Goal: Information Seeking & Learning: Learn about a topic

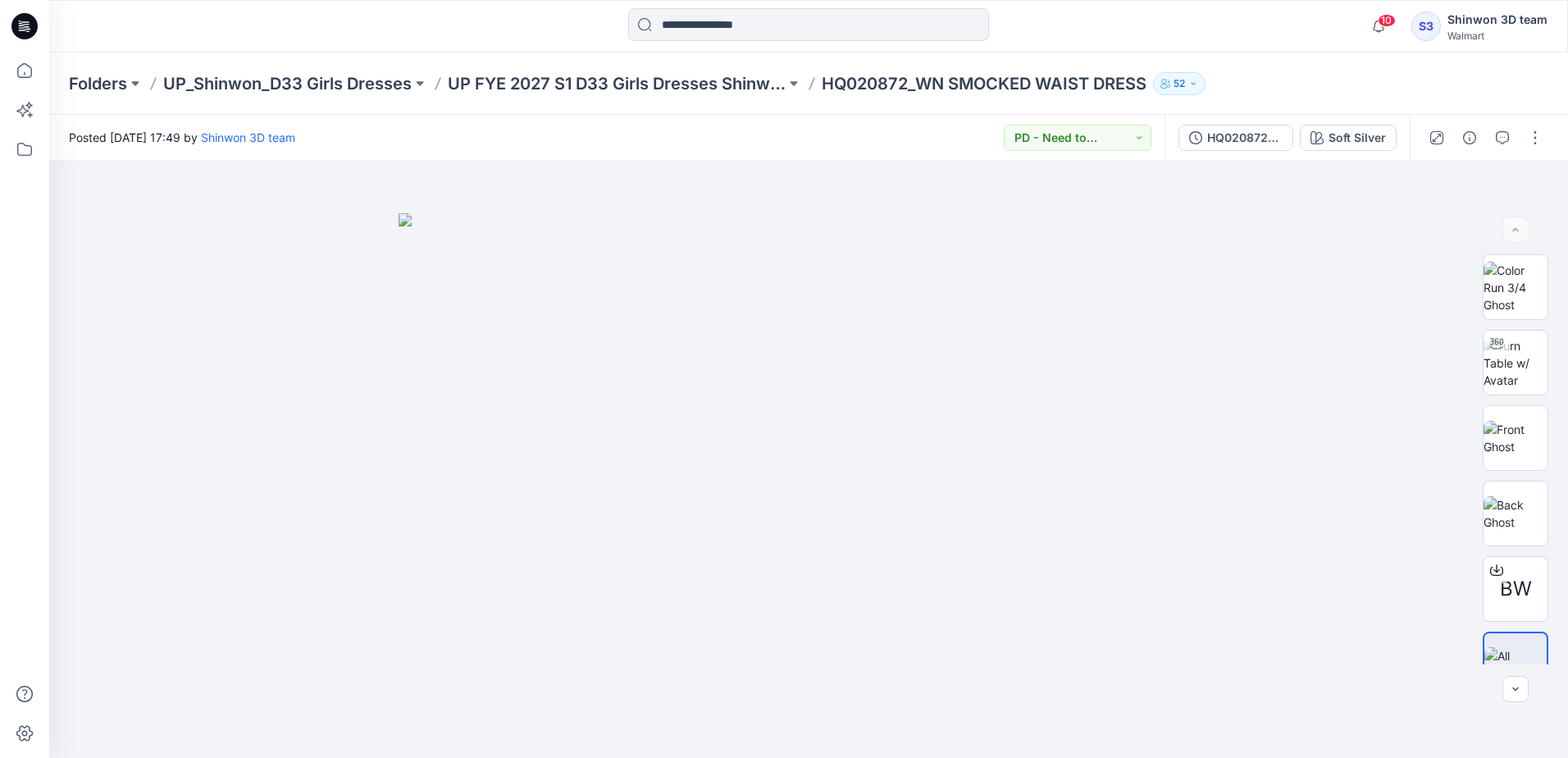
click at [20, 27] on icon at bounding box center [24, 26] width 26 height 26
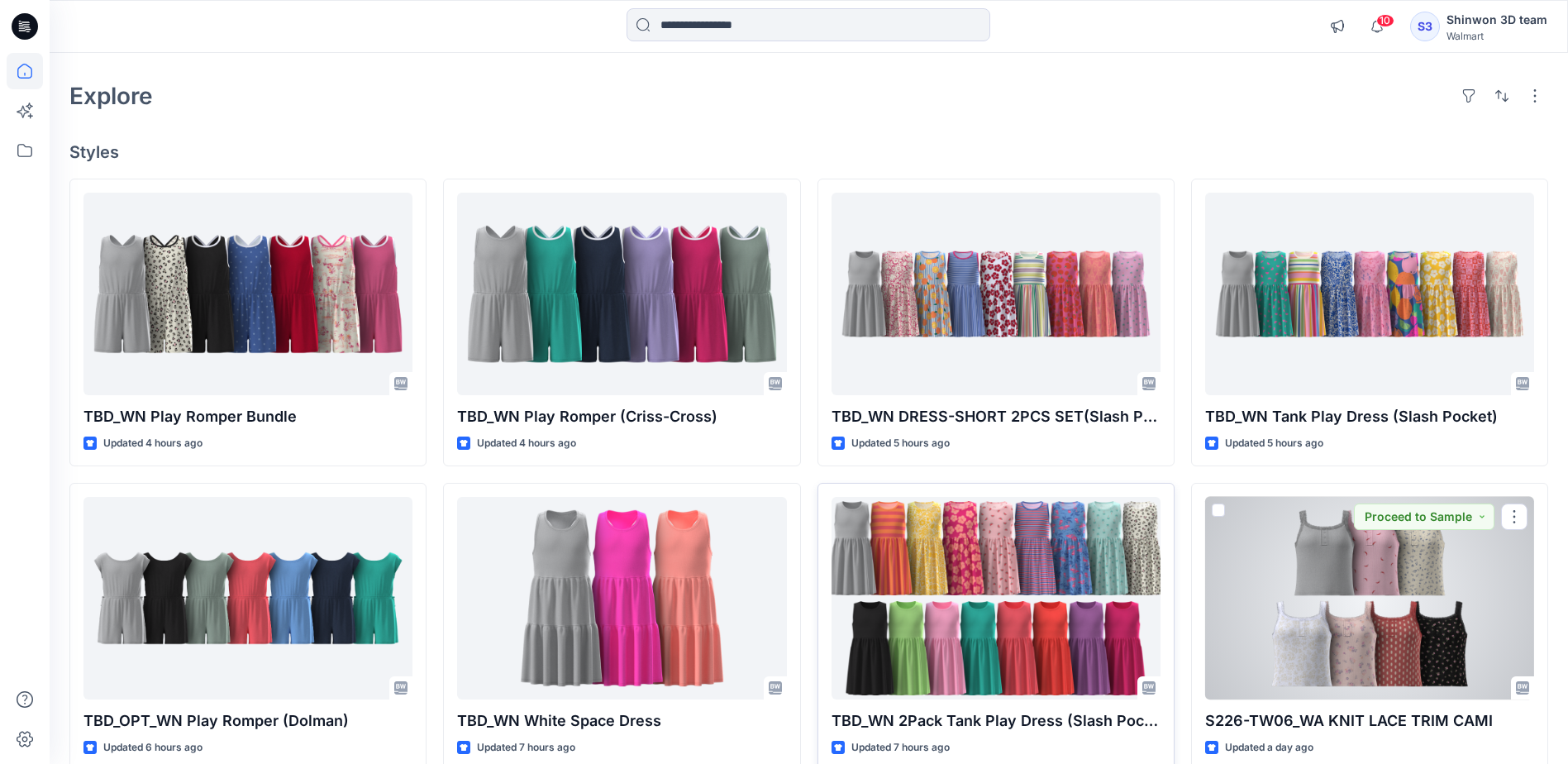
scroll to position [83, 0]
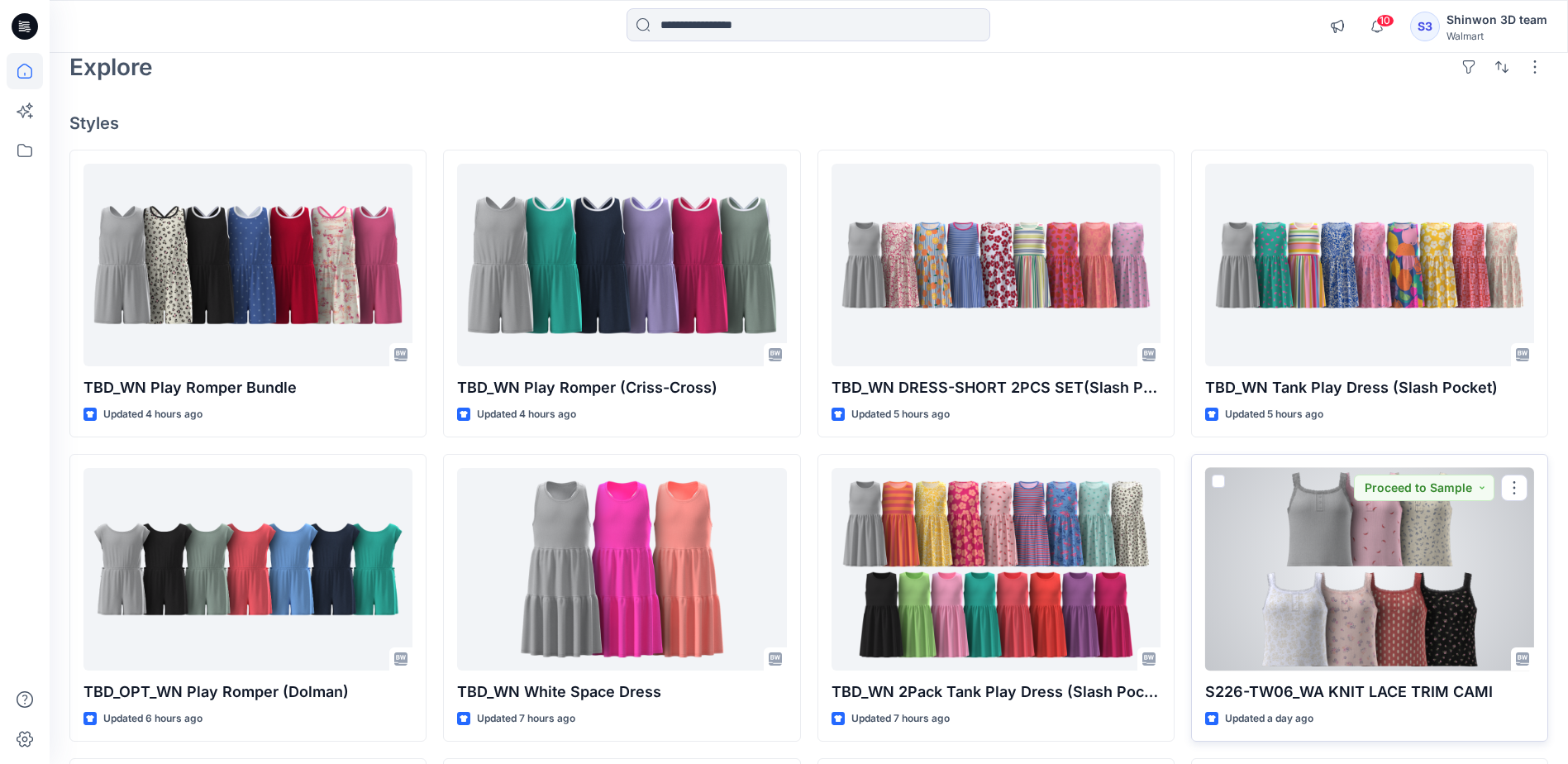
click at [1378, 635] on div at bounding box center [1369, 569] width 329 height 203
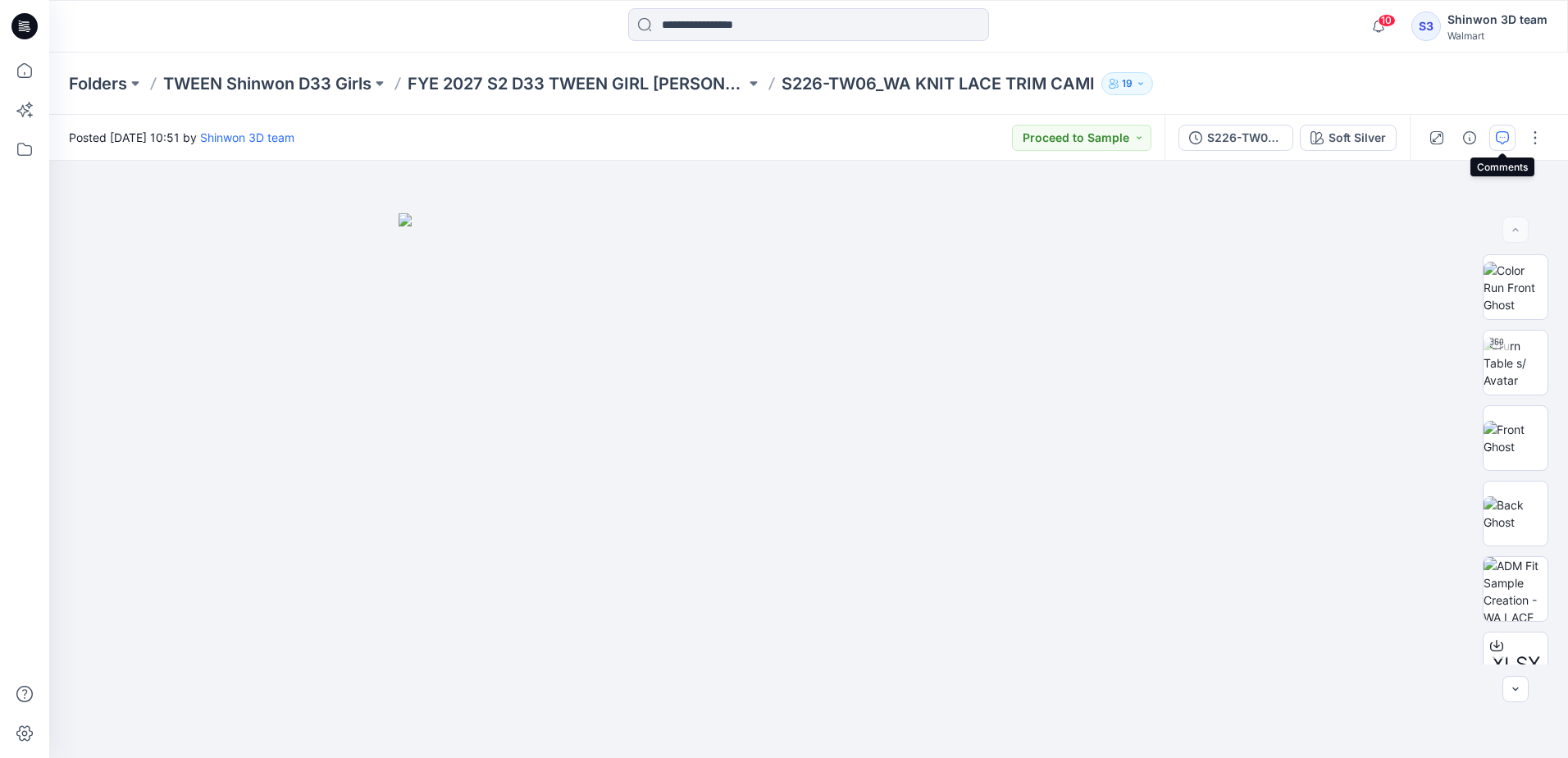
click at [1506, 141] on icon "button" at bounding box center [1503, 138] width 13 height 13
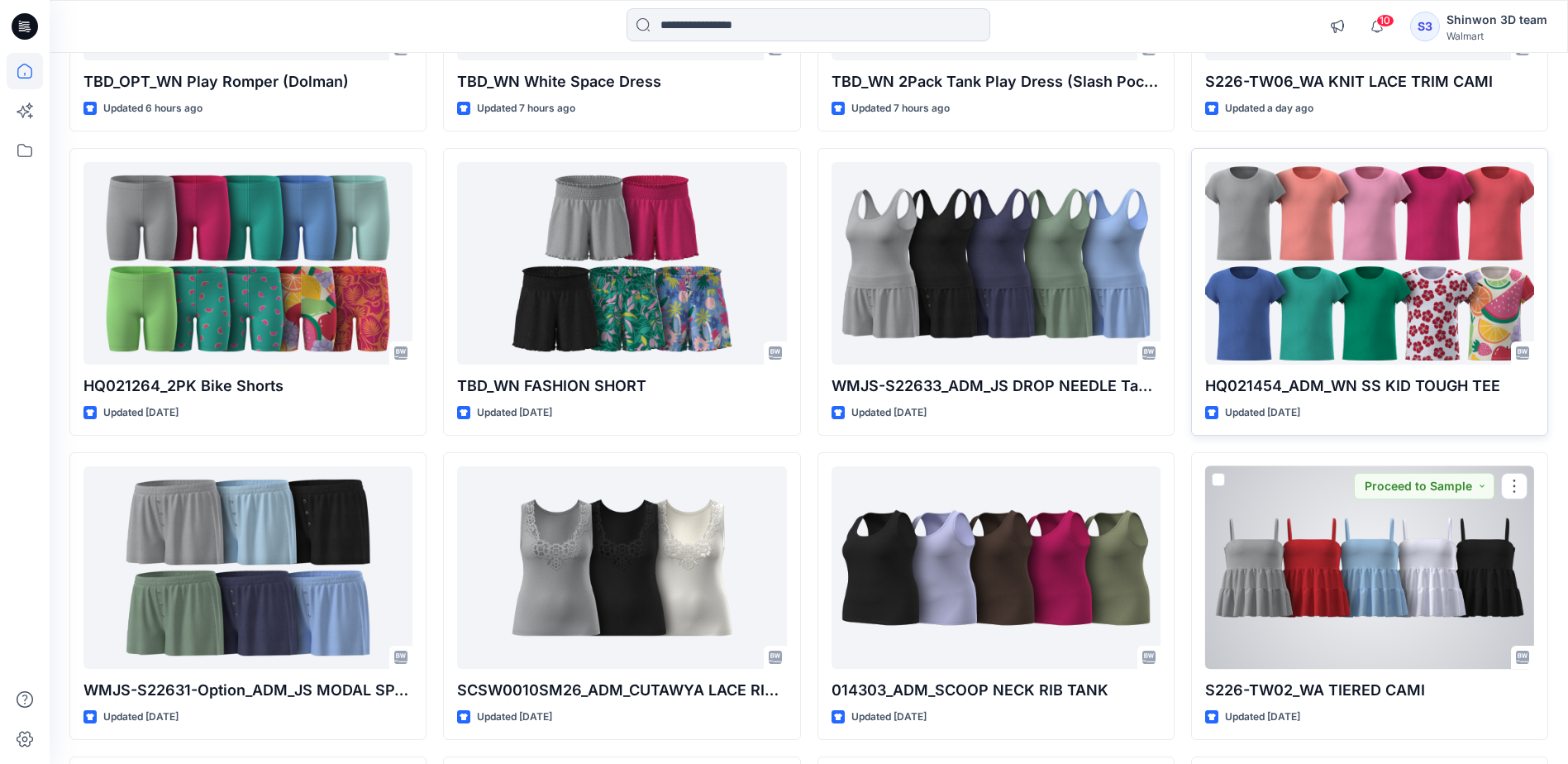
scroll to position [940, 0]
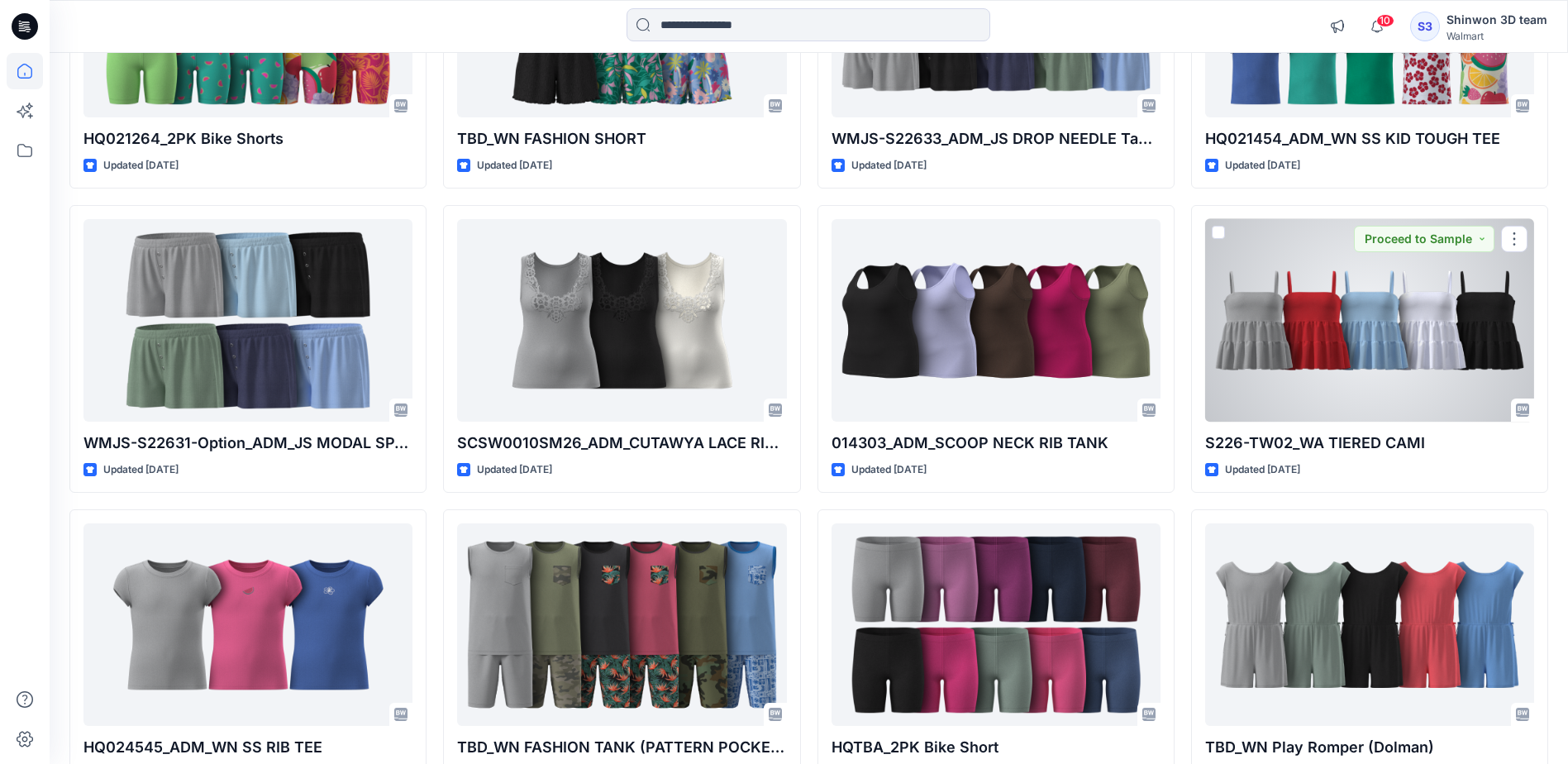
click at [1245, 322] on div at bounding box center [1369, 320] width 329 height 203
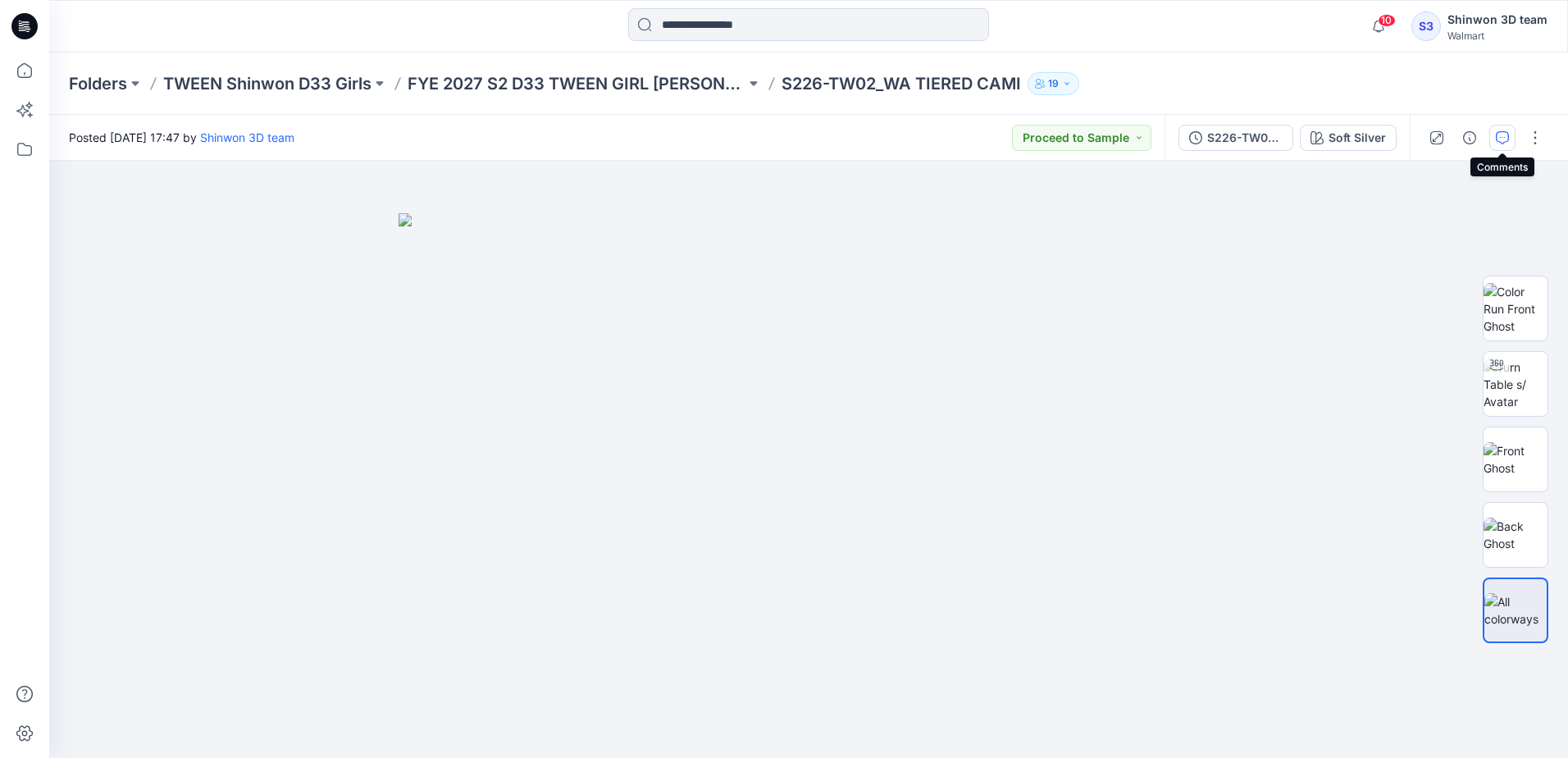
click at [1502, 137] on icon "button" at bounding box center [1503, 138] width 13 height 13
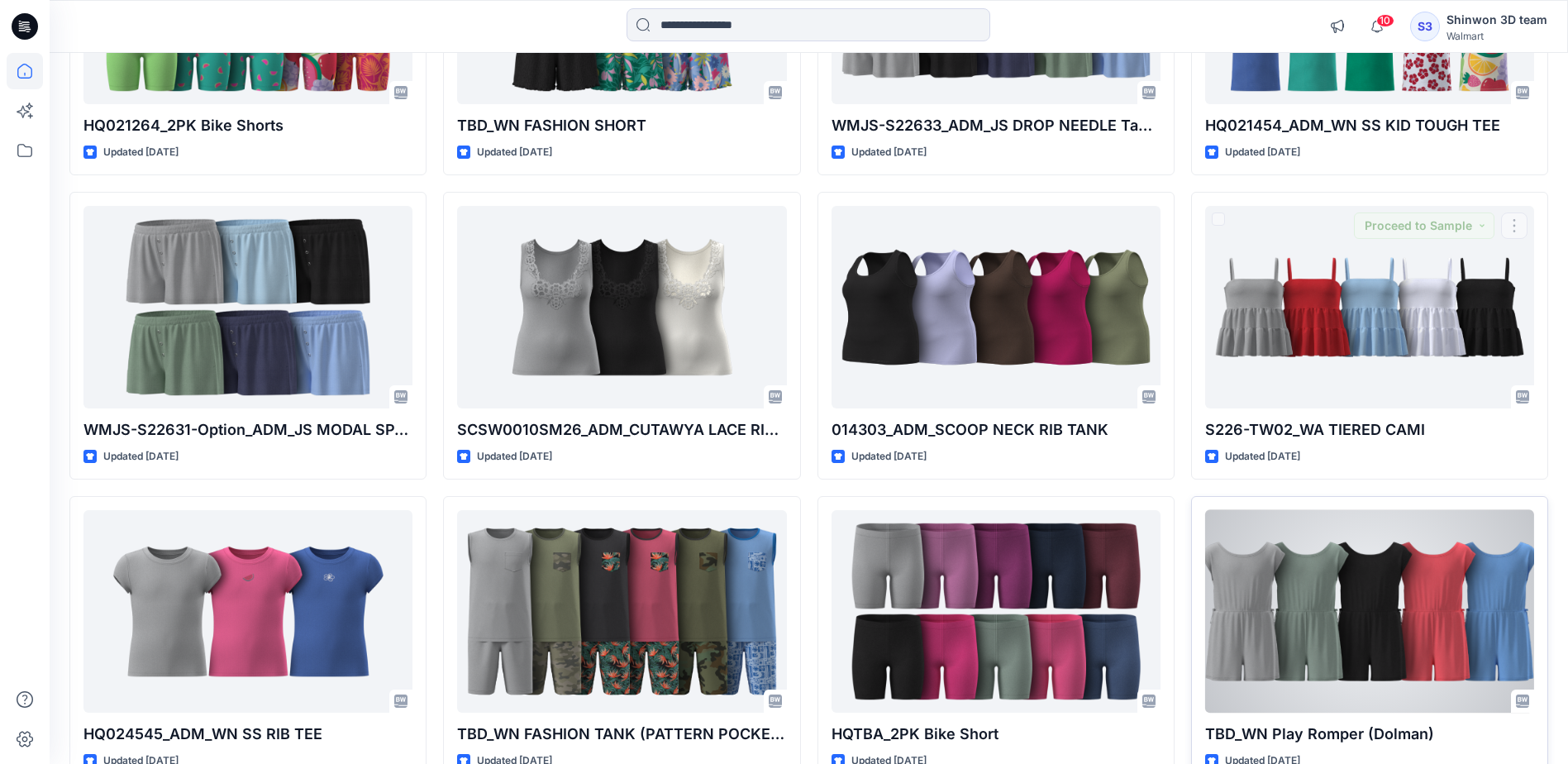
scroll to position [1022, 0]
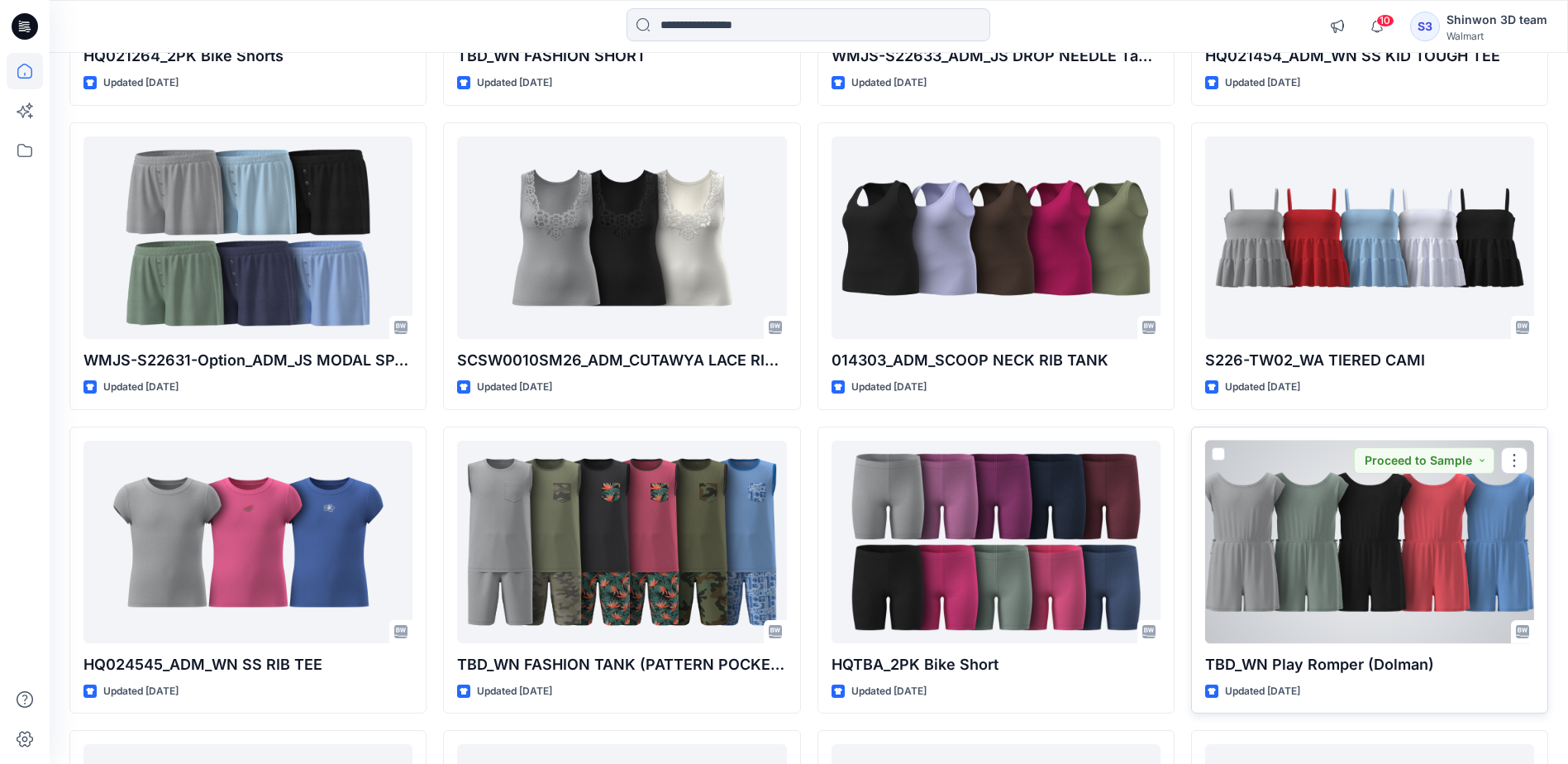
click at [1462, 567] on div at bounding box center [1369, 542] width 329 height 203
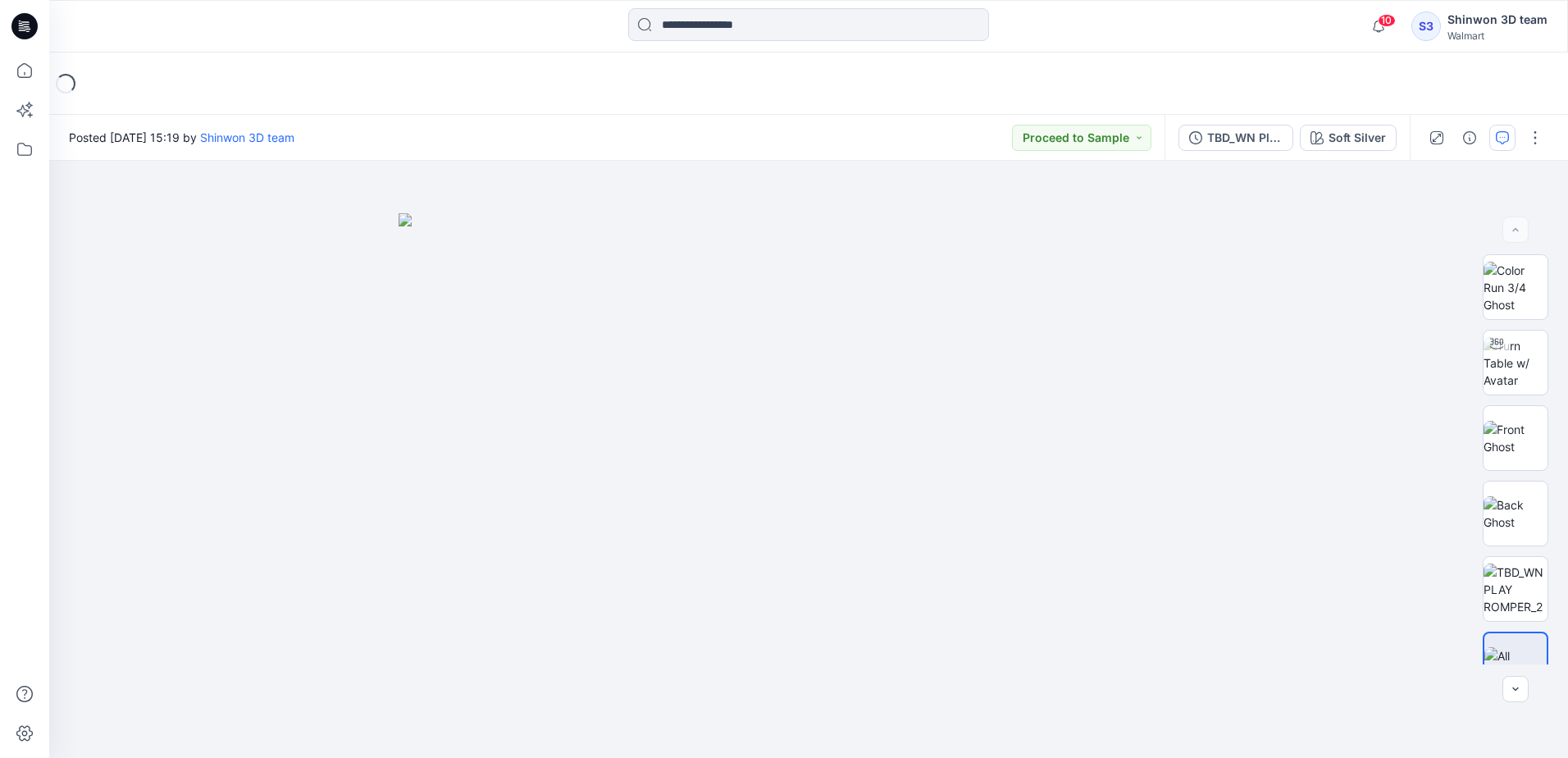
click at [1501, 144] on icon "button" at bounding box center [1503, 138] width 13 height 13
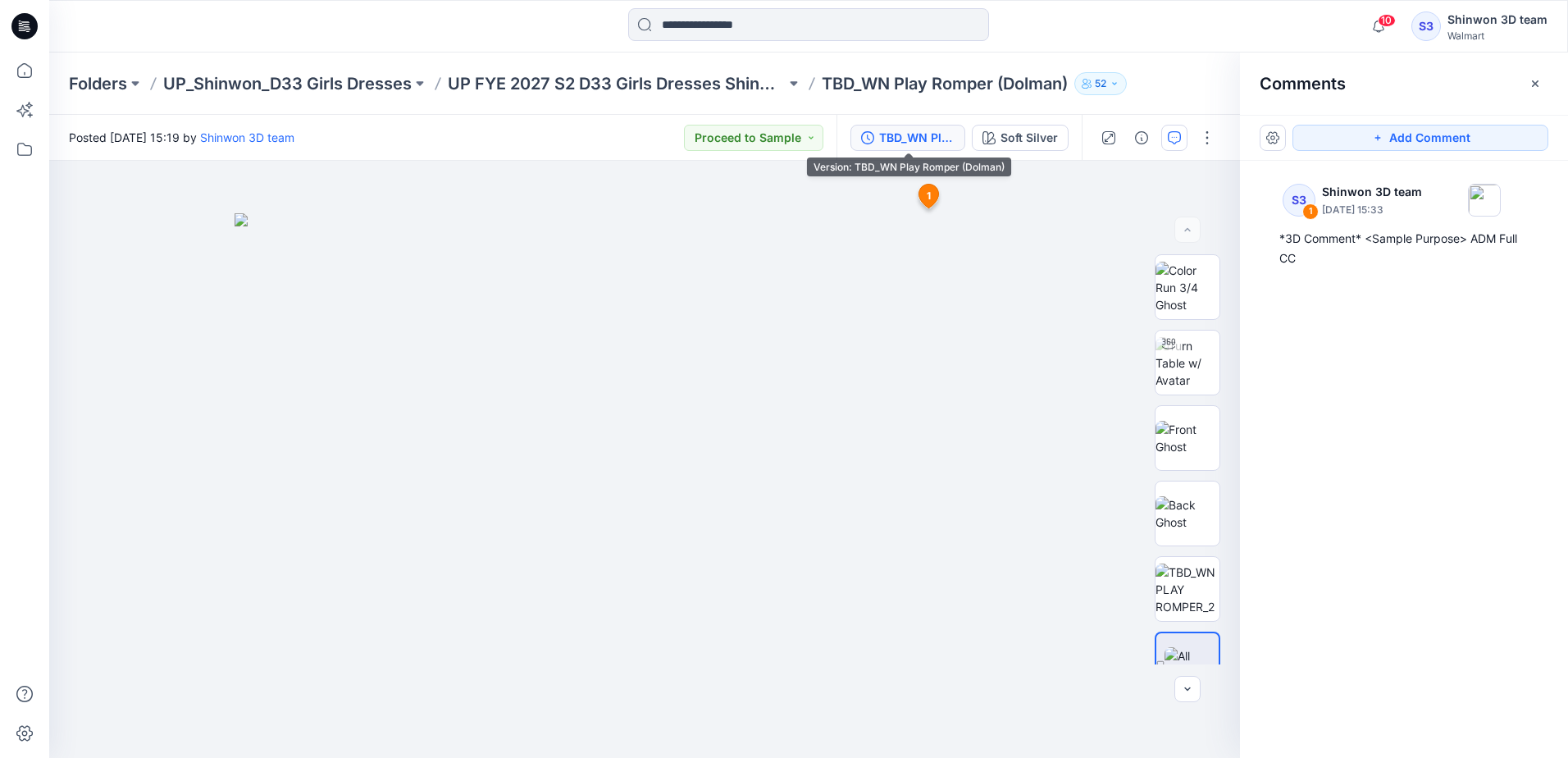
click at [956, 130] on button "TBD_WN Play Romper (Dolman)" at bounding box center [907, 137] width 115 height 26
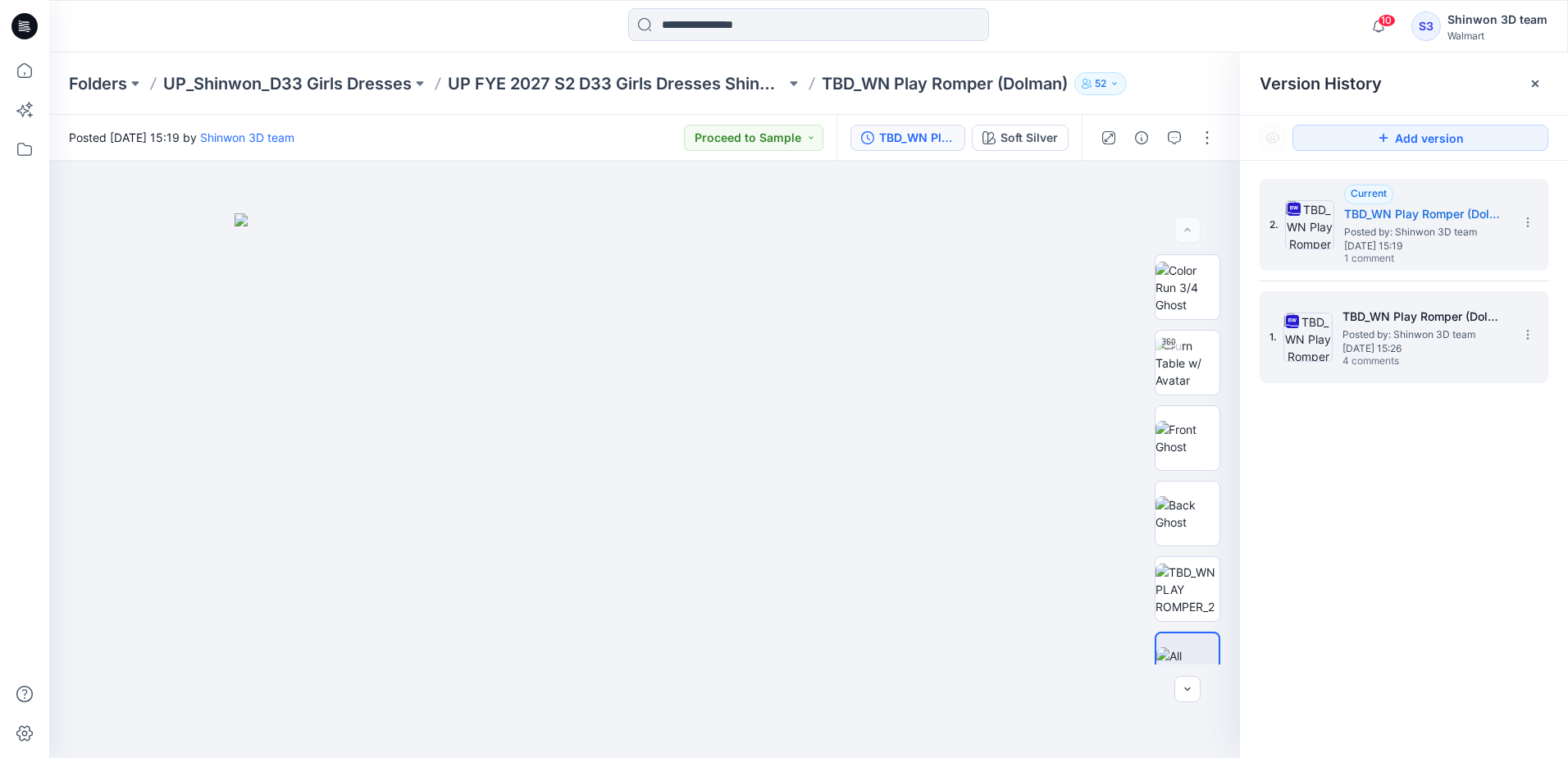
click at [1407, 377] on div "1. TBD_WN Play Romper (Dolman) Posted by: Shinwon 3D team [DATE] 15:26 4 commen…" at bounding box center [1404, 336] width 289 height 91
click at [1409, 343] on span "[DATE] 15:26" at bounding box center [1424, 349] width 164 height 12
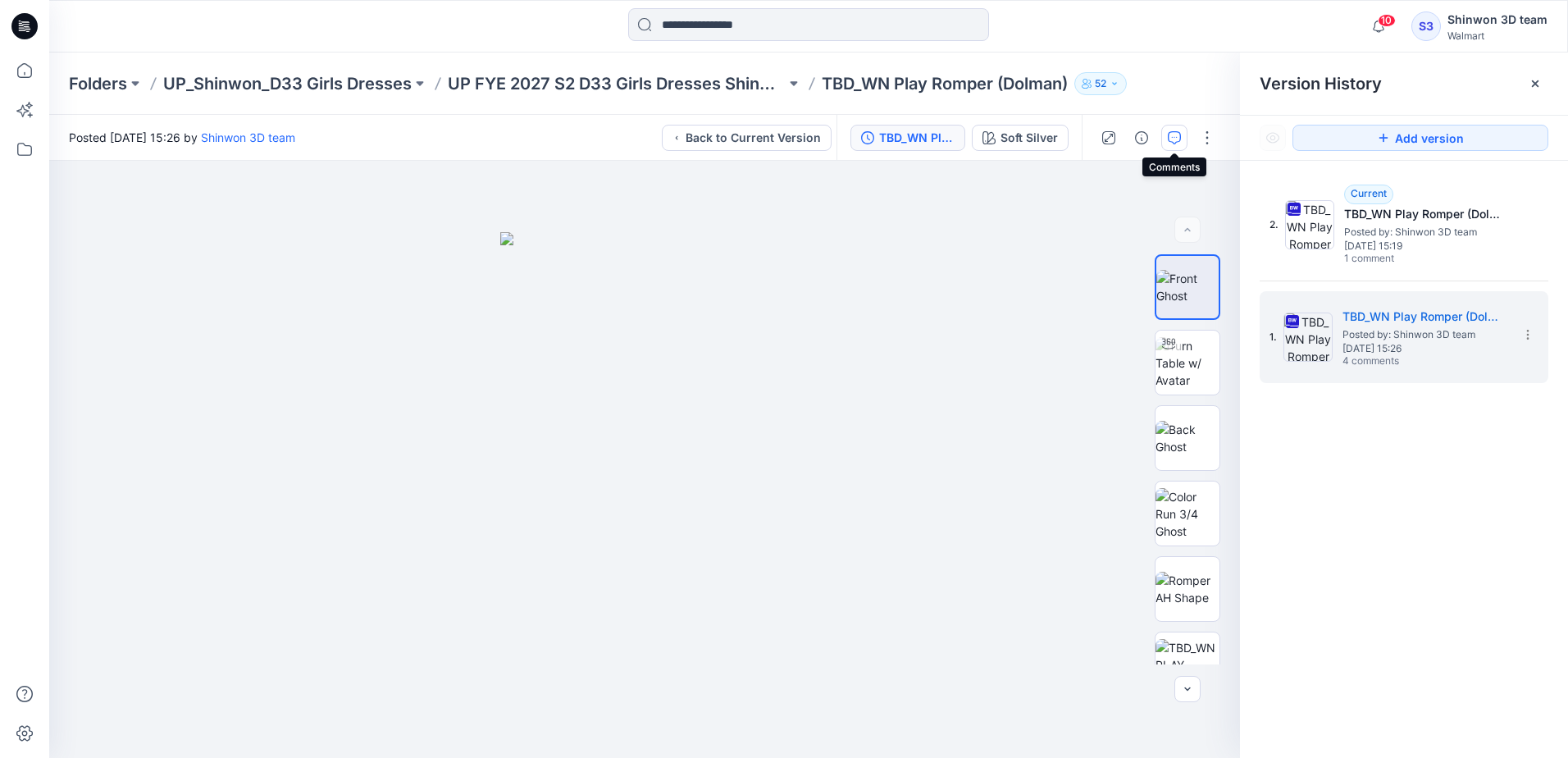
click at [1172, 137] on icon "button" at bounding box center [1175, 136] width 6 height 1
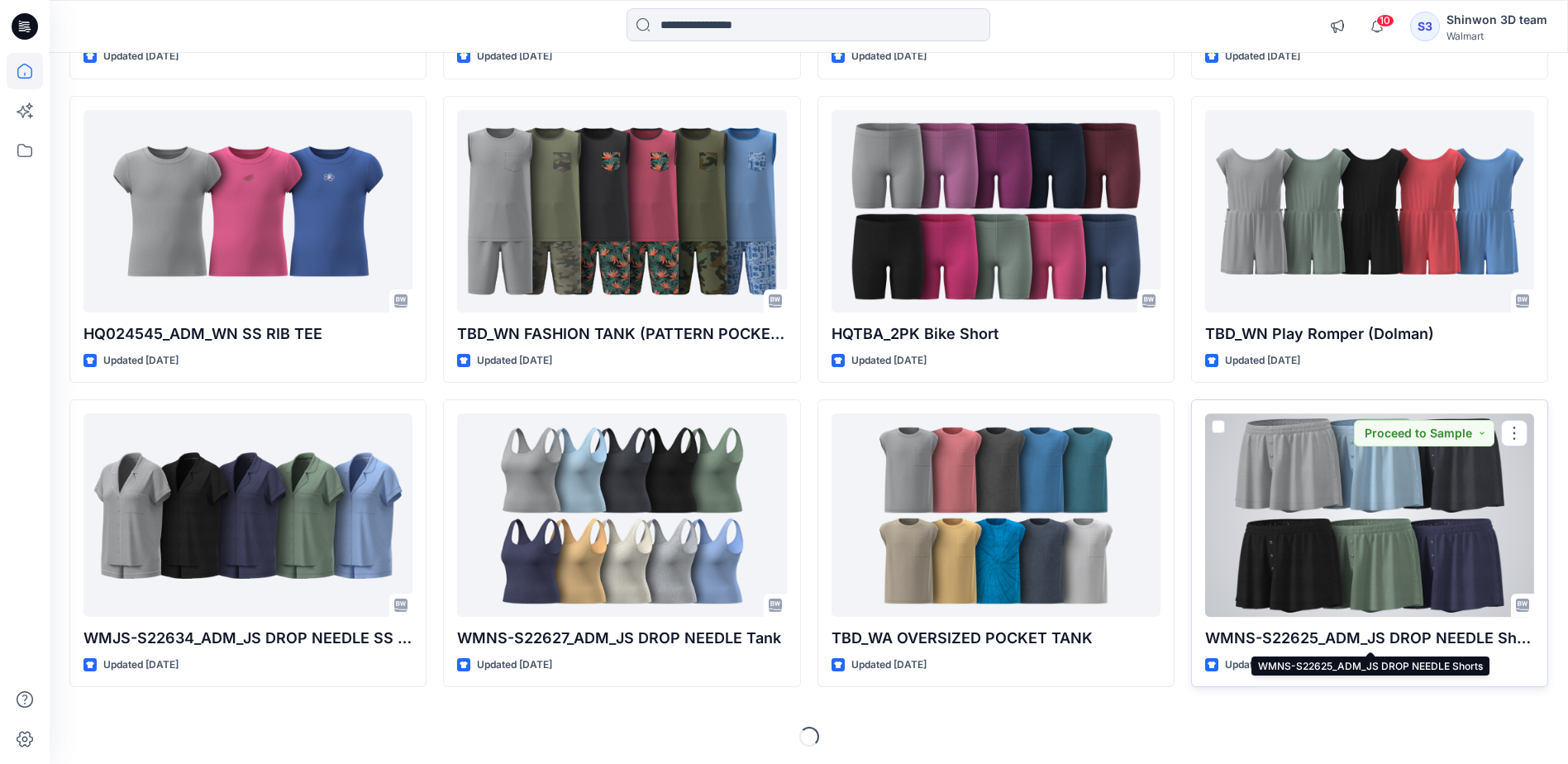
scroll to position [1356, 0]
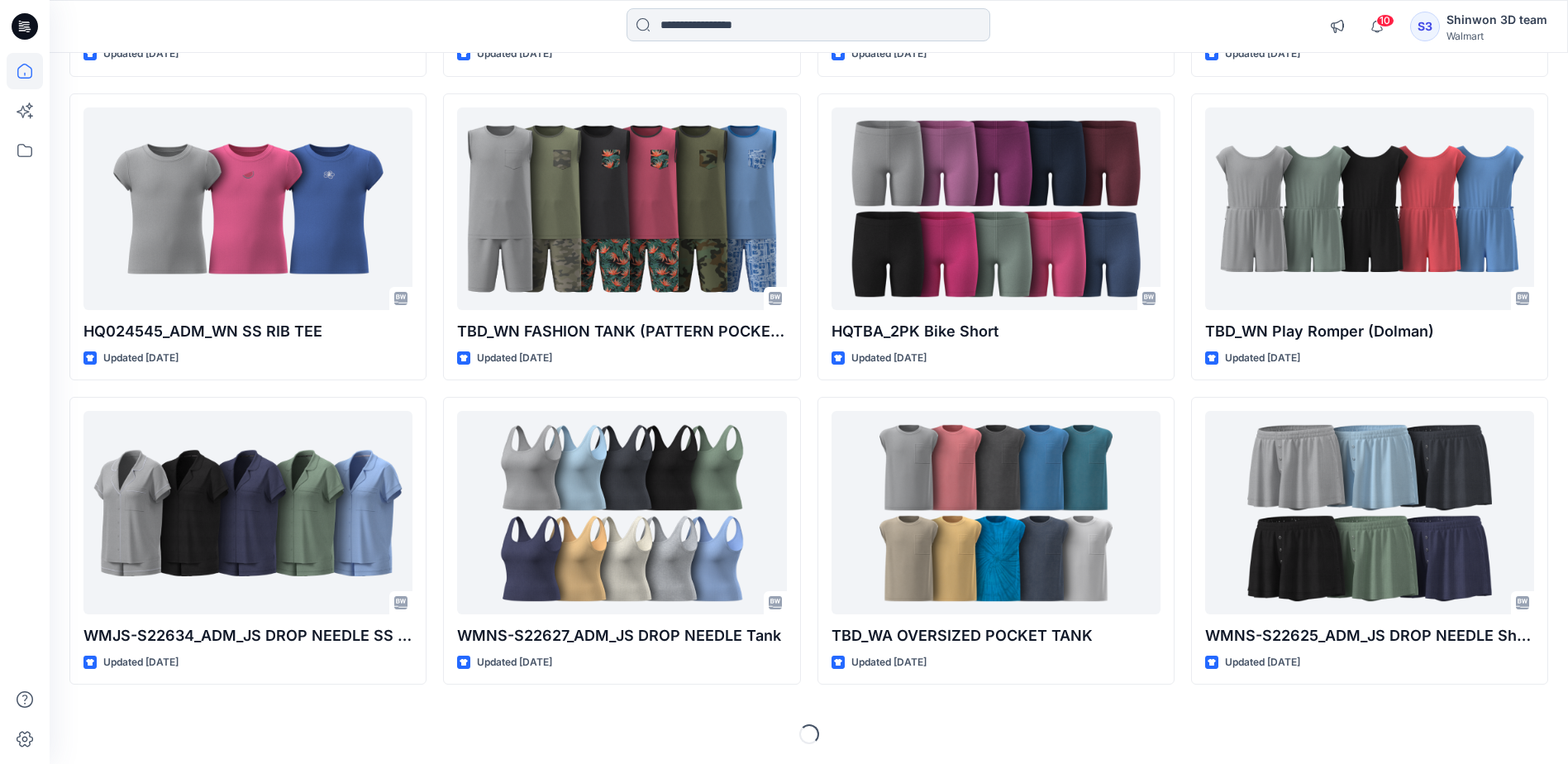
click at [802, 33] on input at bounding box center [808, 25] width 364 height 33
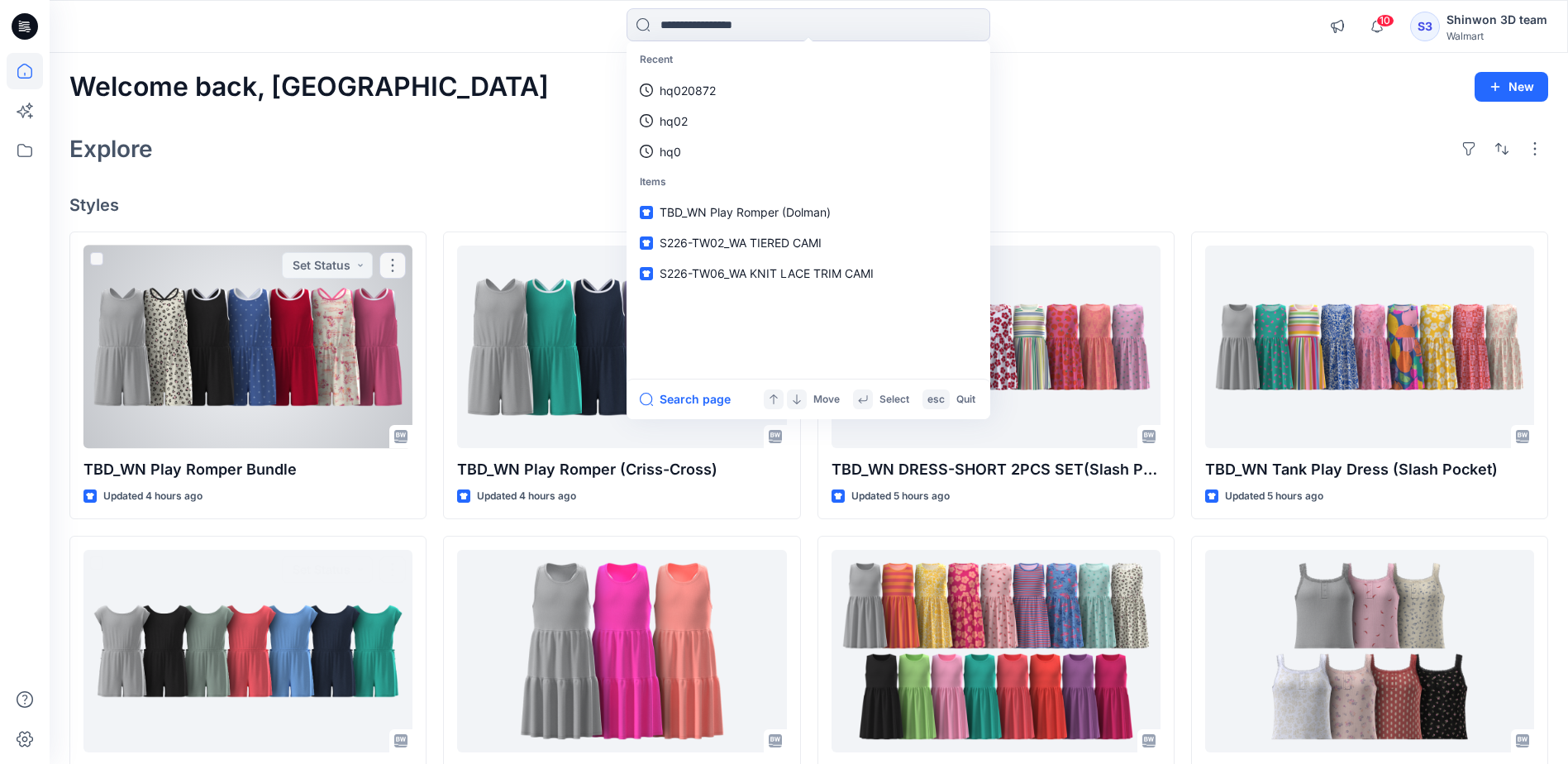
scroll to position [0, 0]
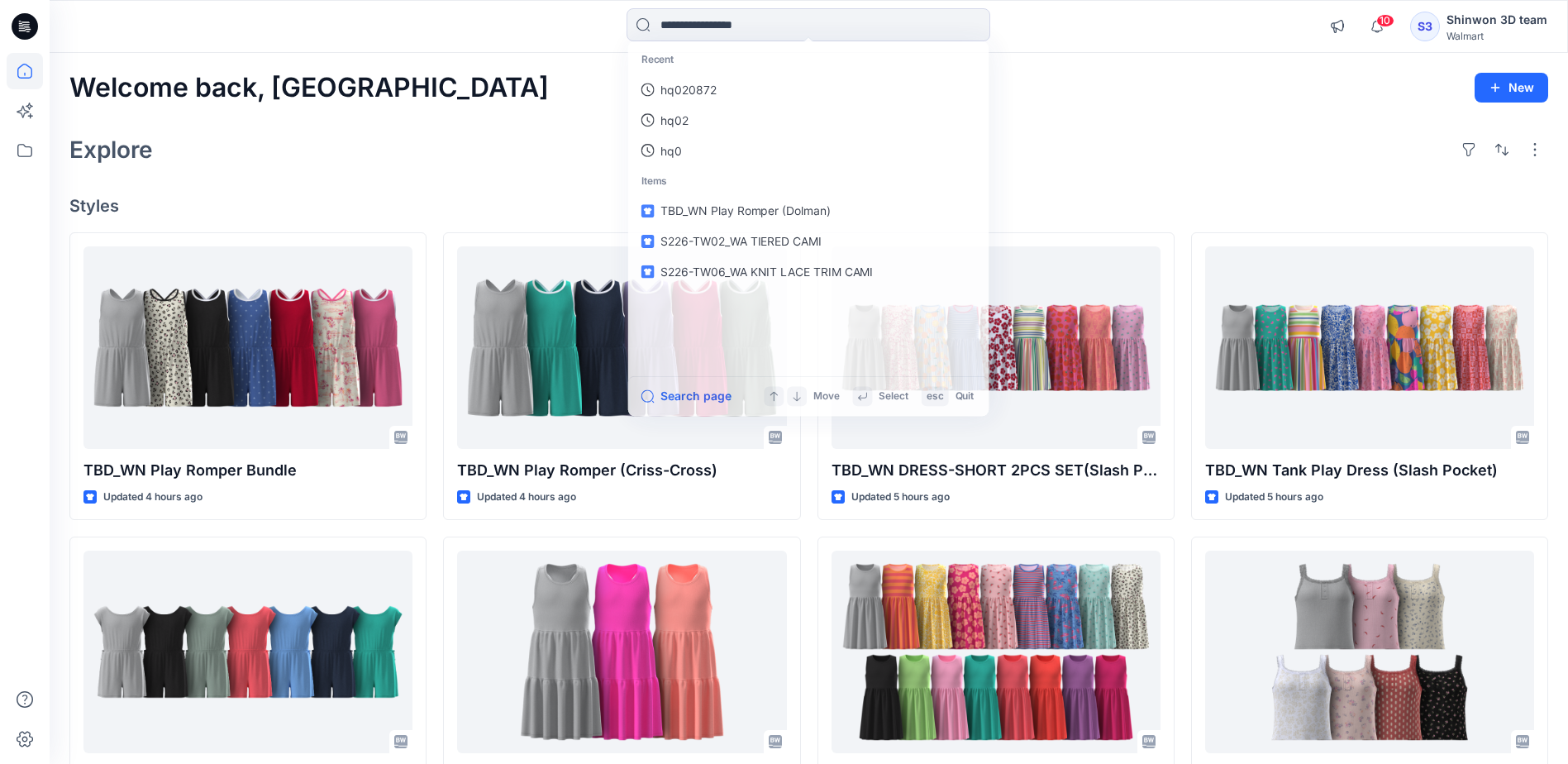
click at [14, 32] on icon at bounding box center [24, 26] width 26 height 26
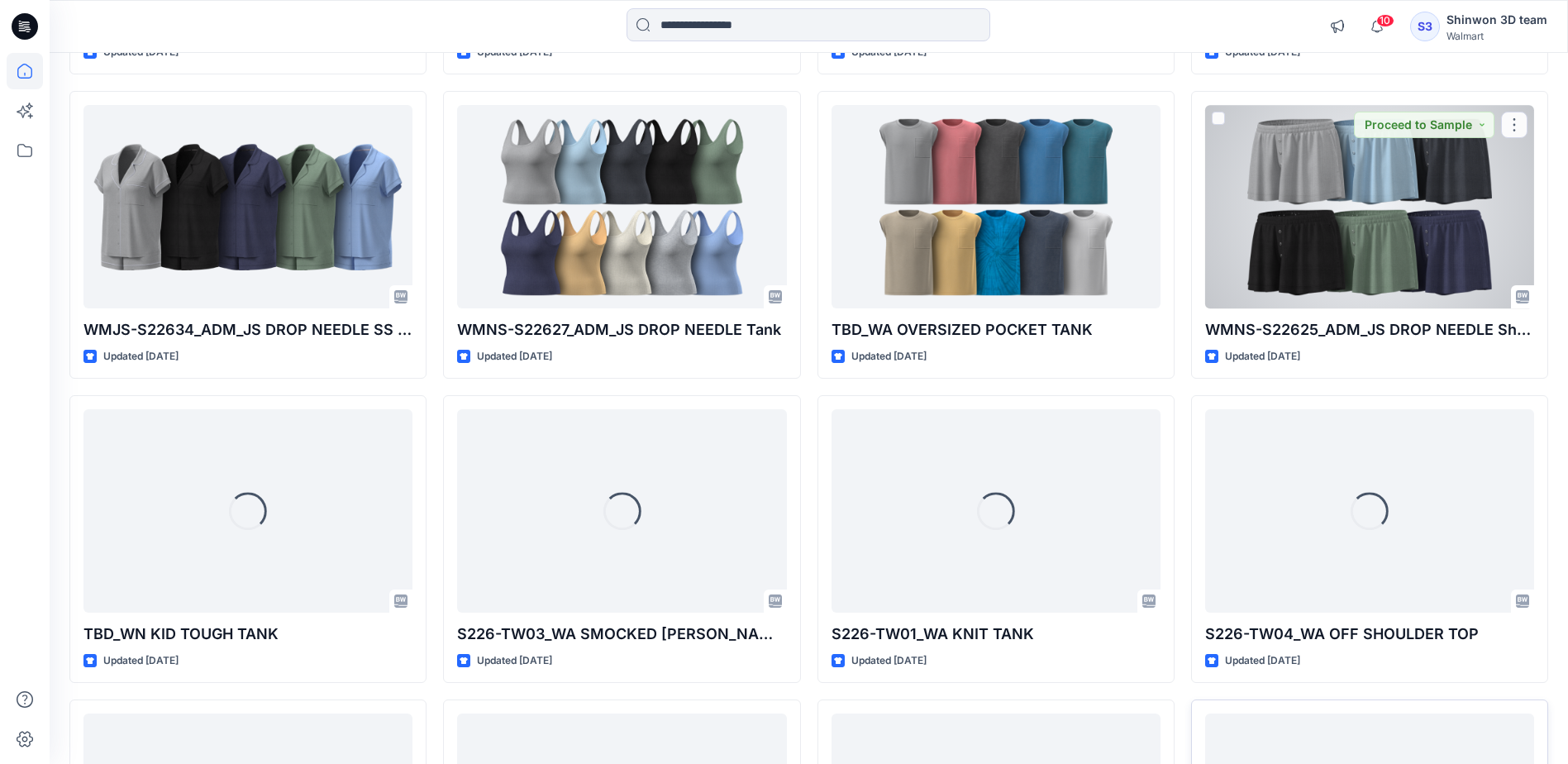
scroll to position [1852, 0]
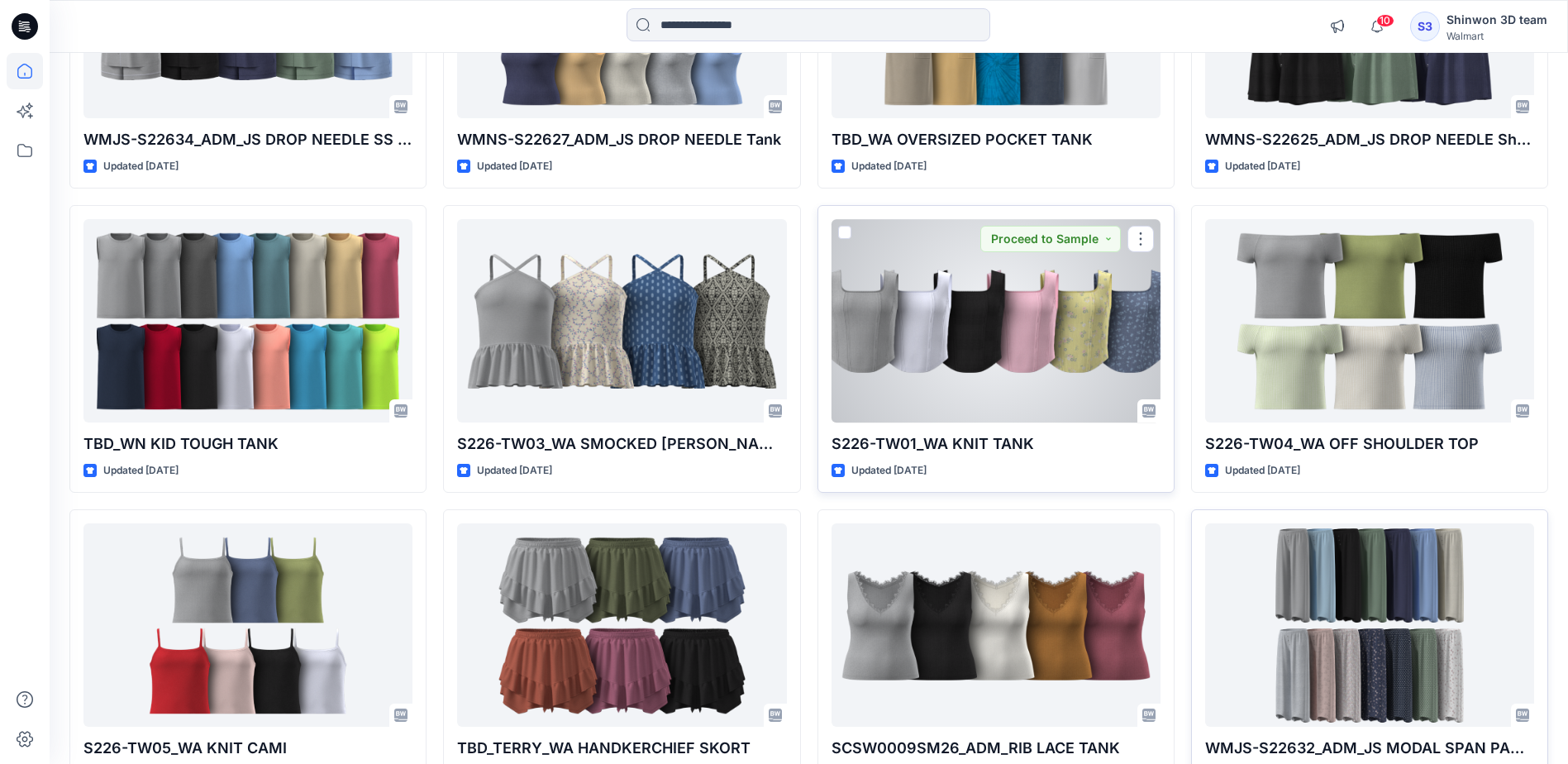
click at [970, 401] on div at bounding box center [996, 320] width 329 height 203
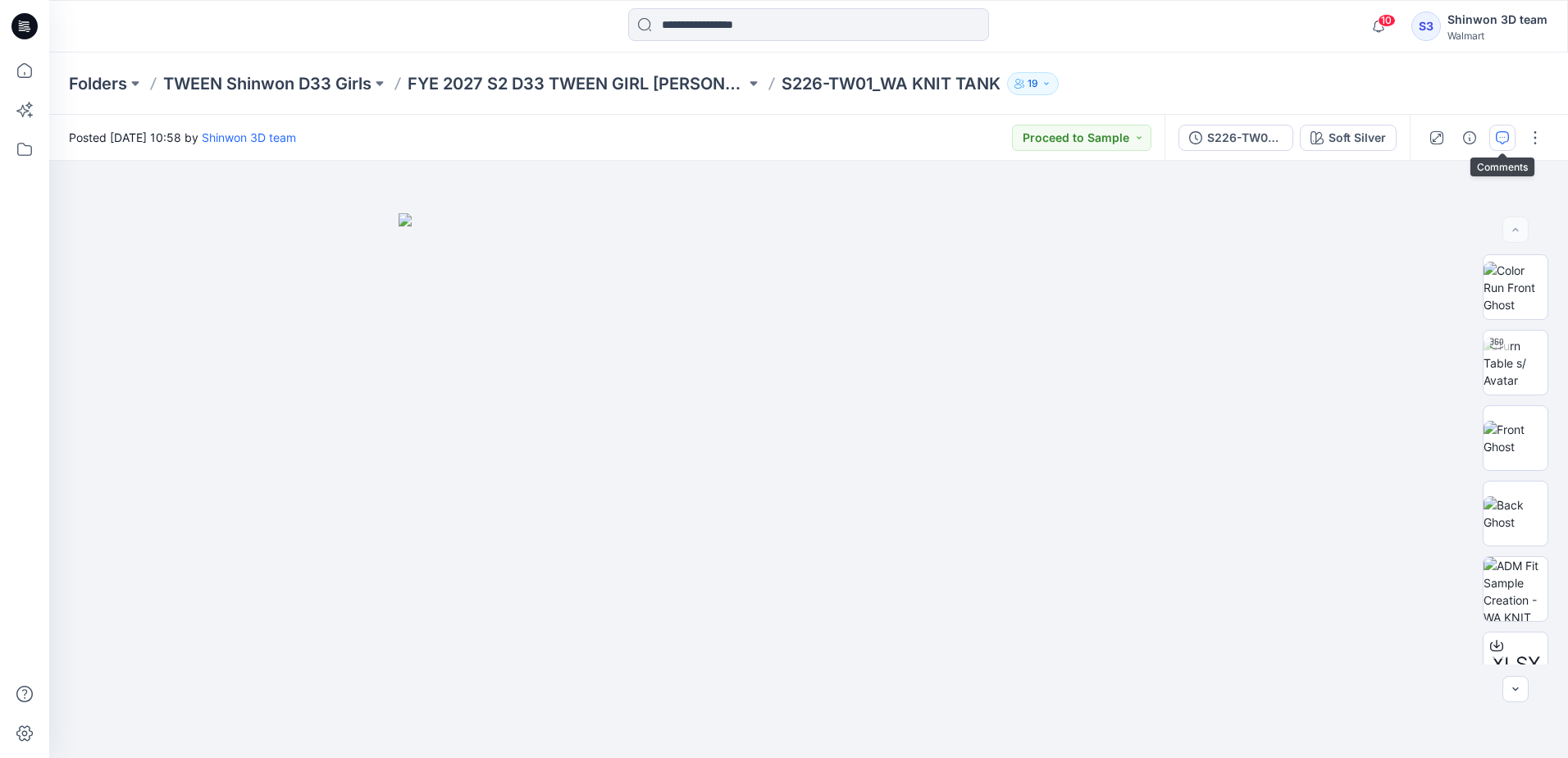
click at [1506, 141] on icon "button" at bounding box center [1503, 138] width 13 height 13
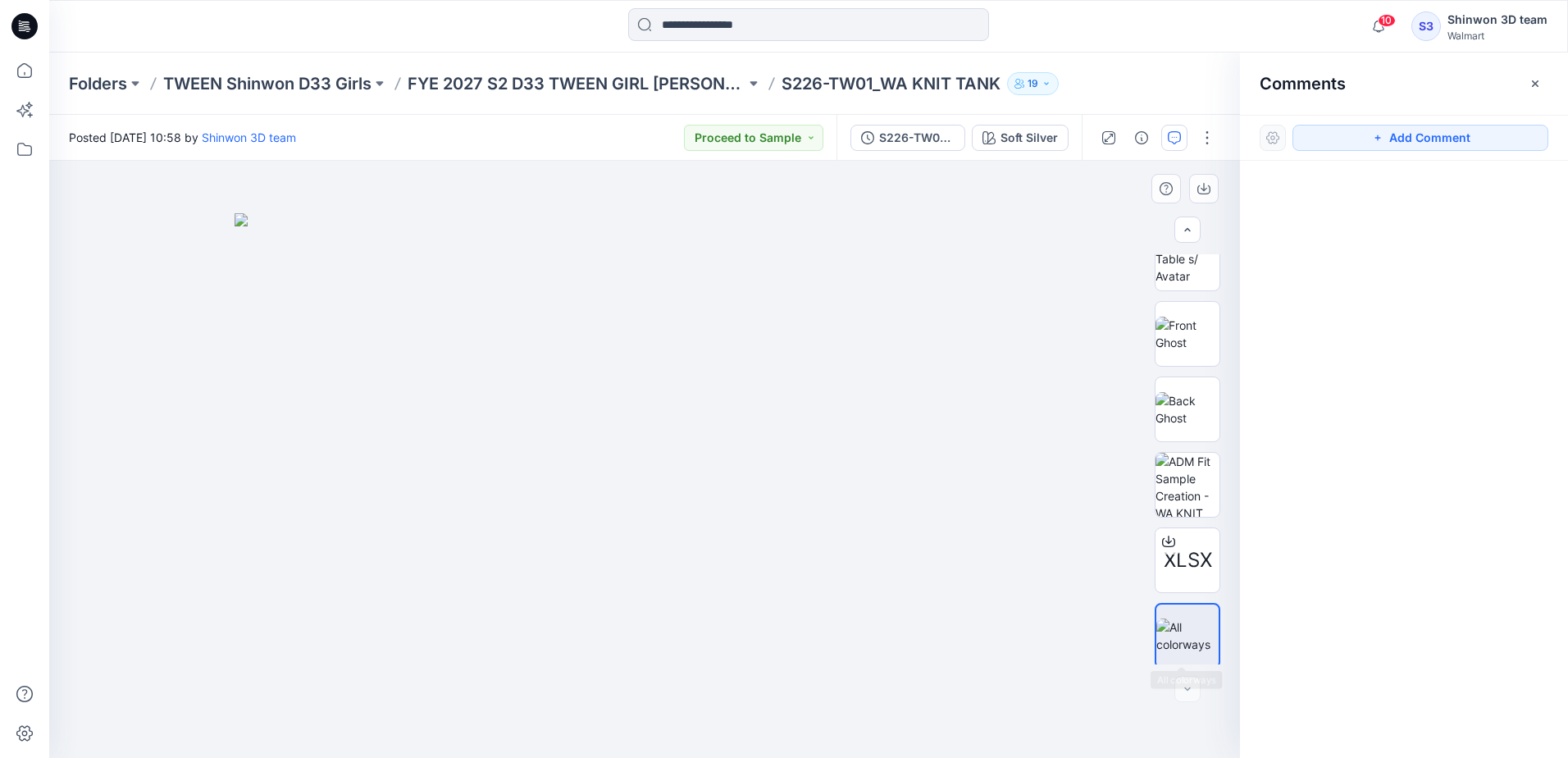
scroll to position [108, 0]
click at [921, 136] on div "S226-TW01_WA KNIT TANK" at bounding box center [917, 138] width 75 height 18
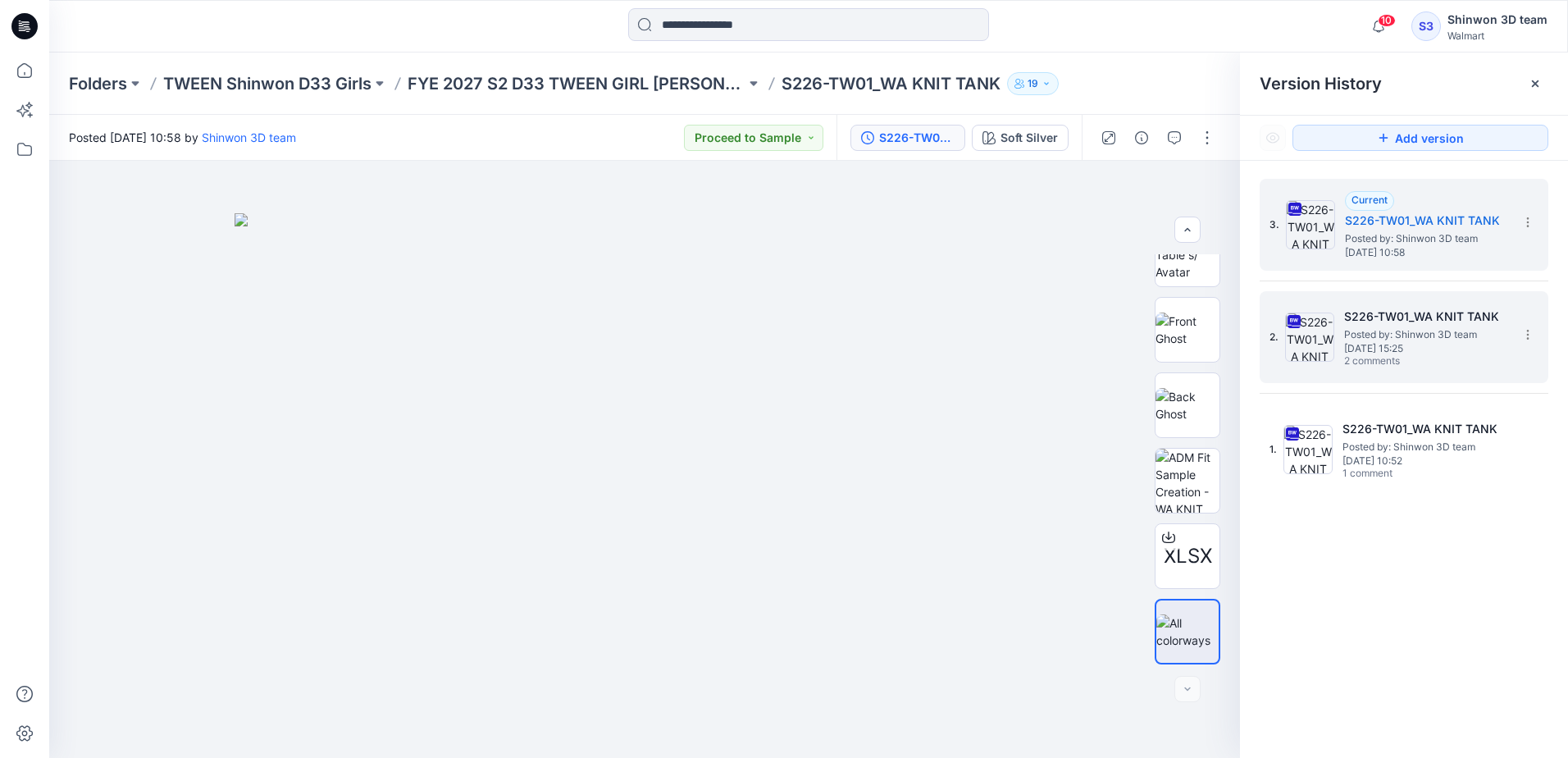
click at [1428, 322] on h5 "S226-TW01_WA KNIT TANK" at bounding box center [1426, 317] width 164 height 19
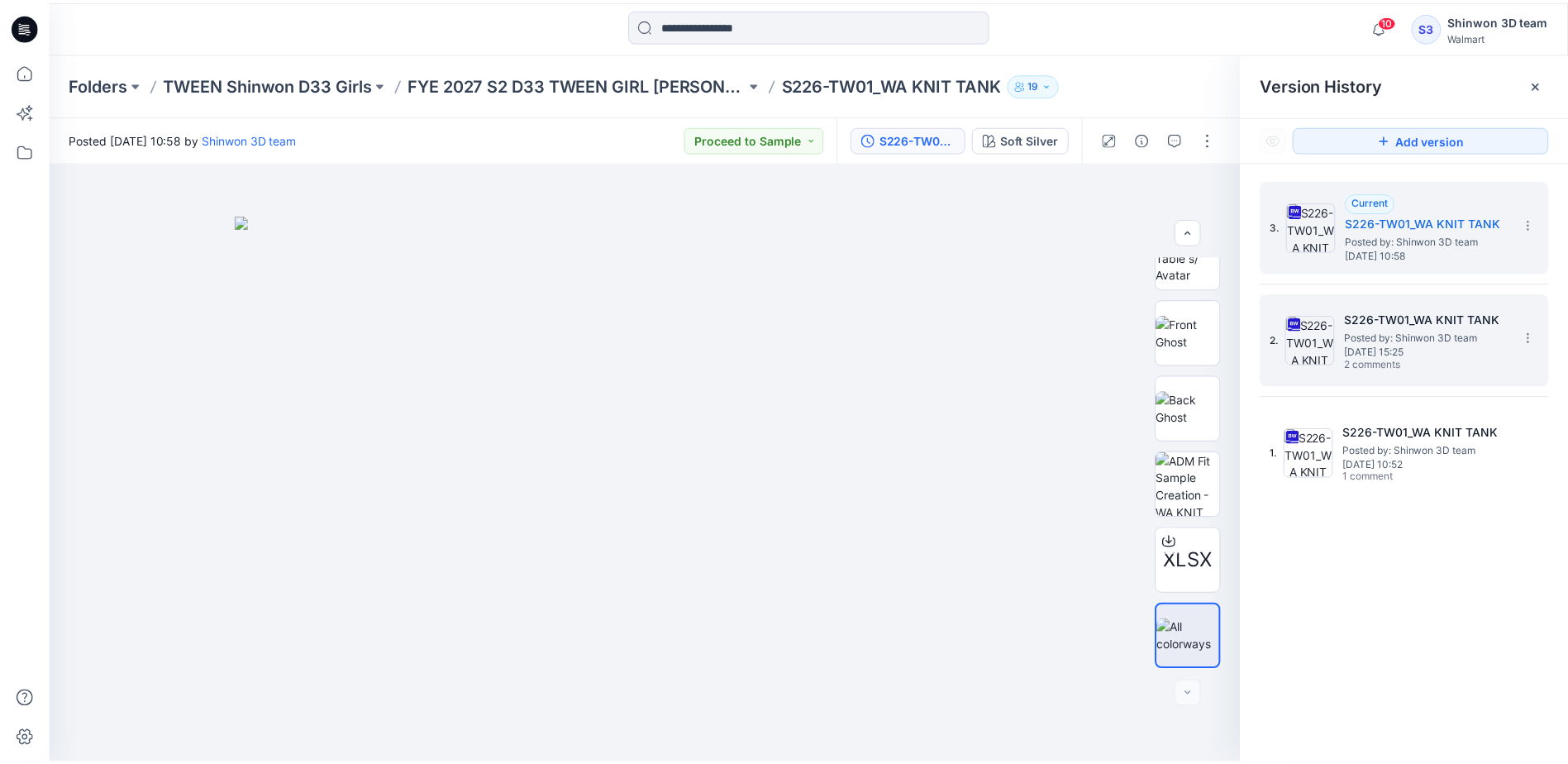
scroll to position [0, 0]
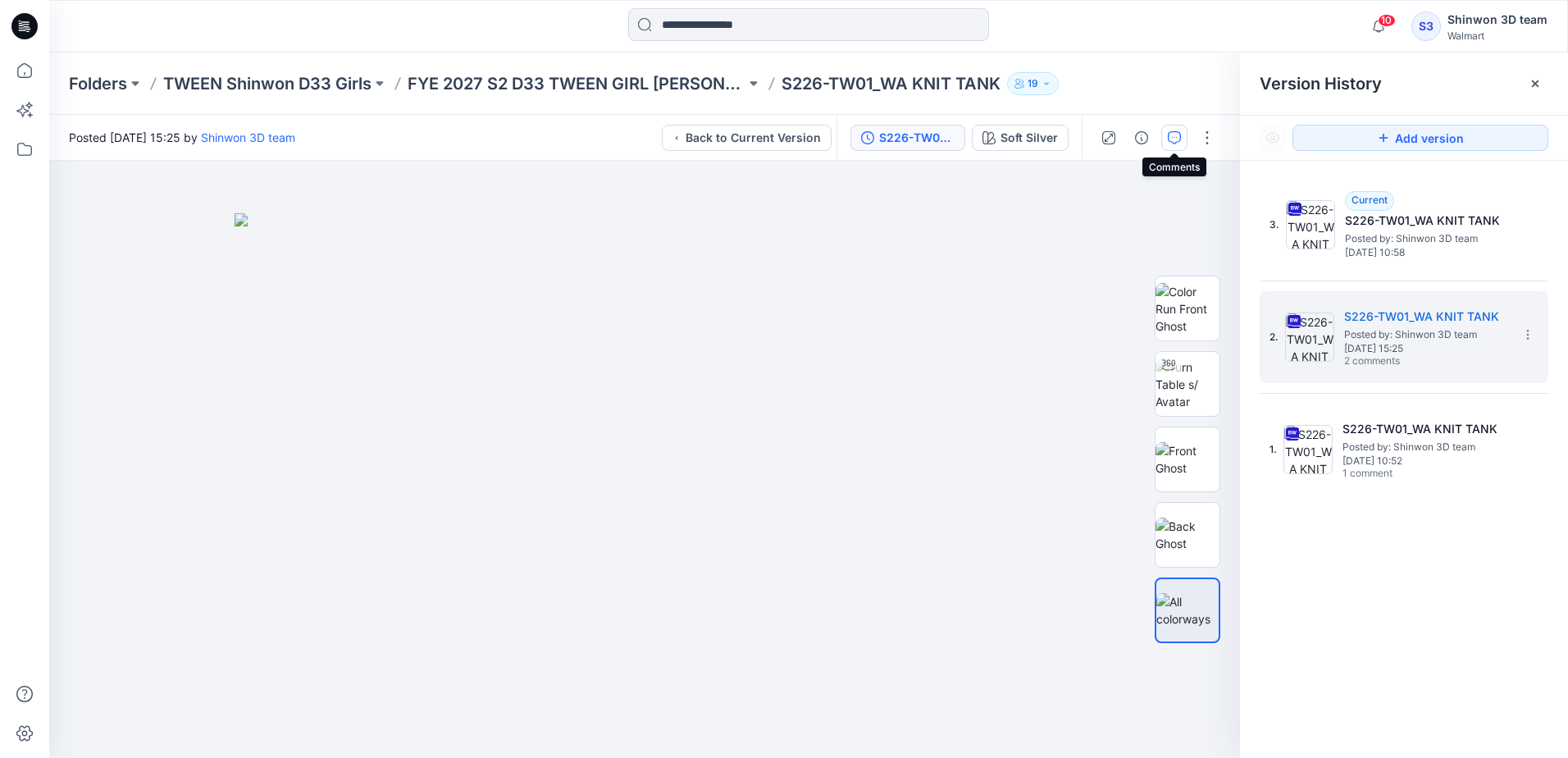
click at [1166, 134] on button "button" at bounding box center [1174, 137] width 26 height 26
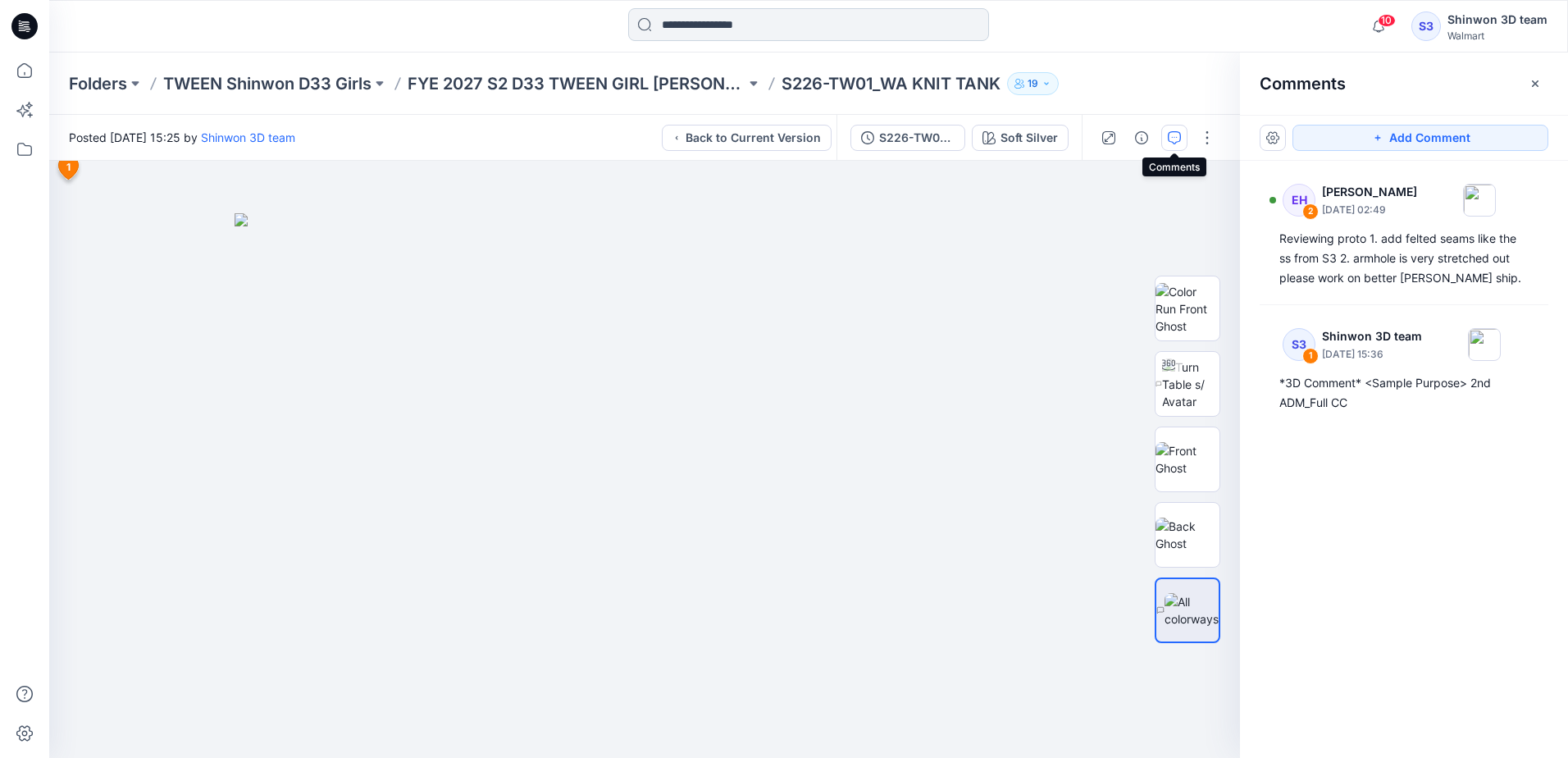
click at [746, 24] on input at bounding box center [808, 25] width 361 height 33
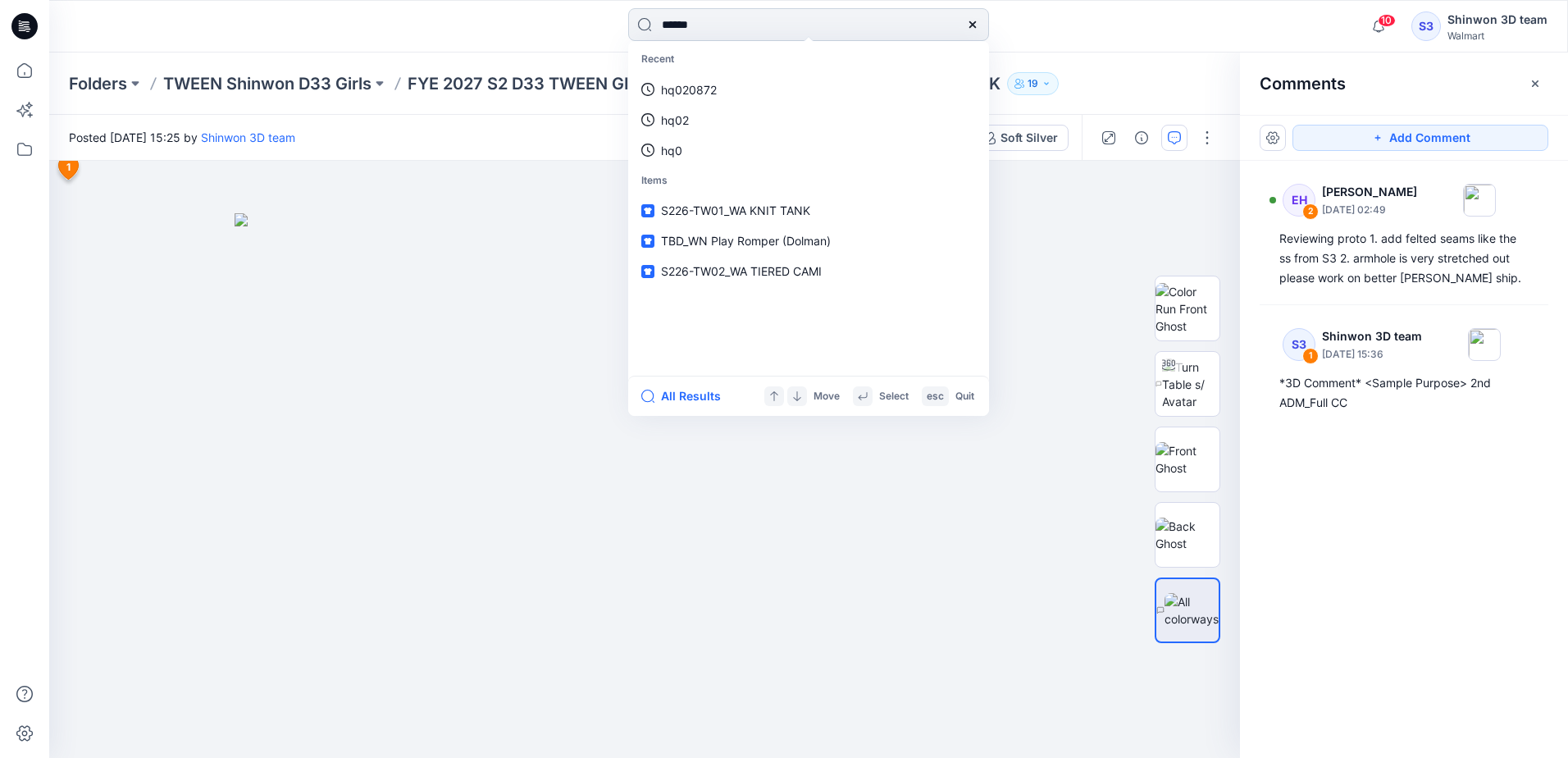
type input "*******"
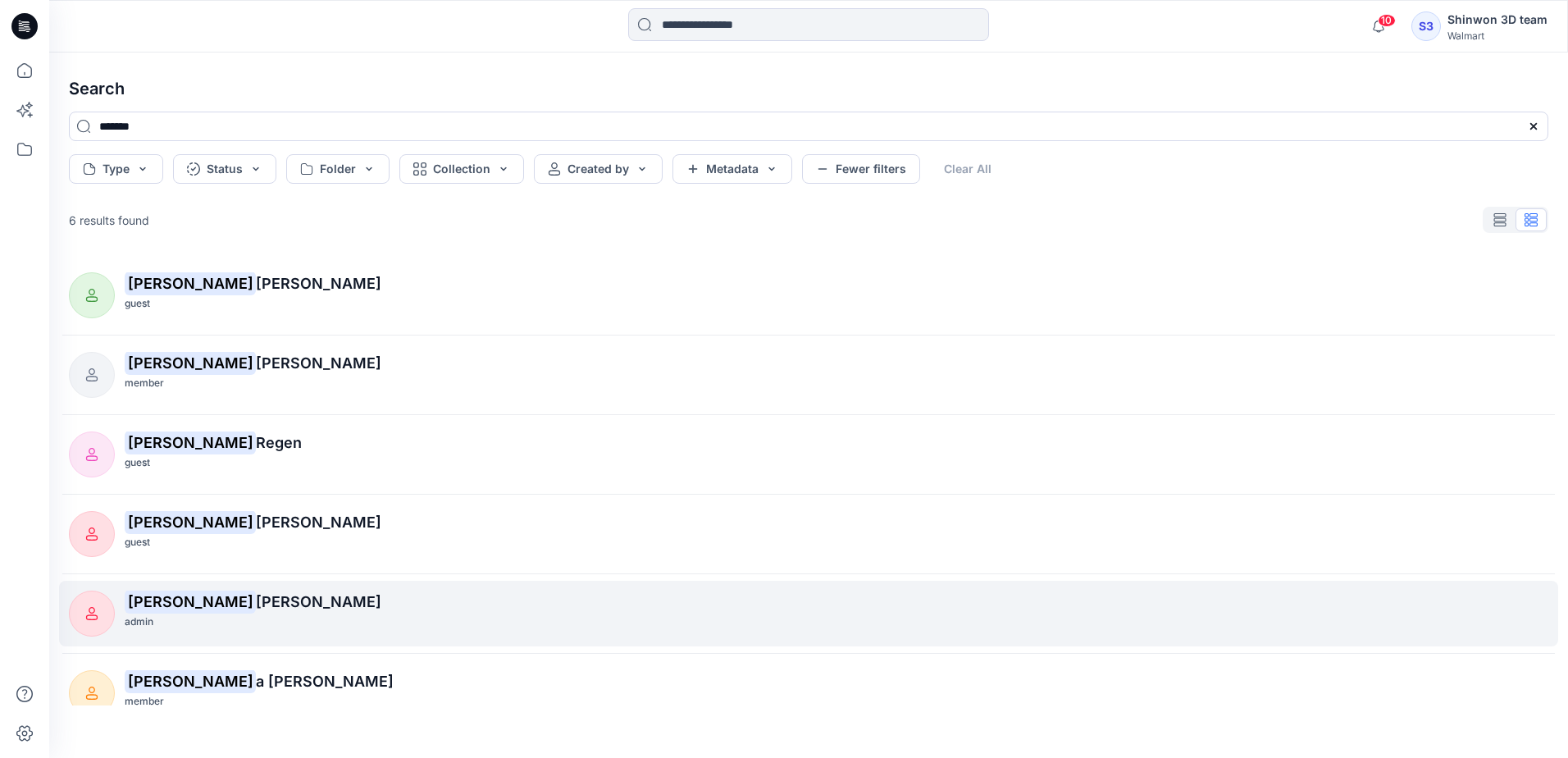
click at [285, 612] on p "[PERSON_NAME]" at bounding box center [836, 602] width 1424 height 23
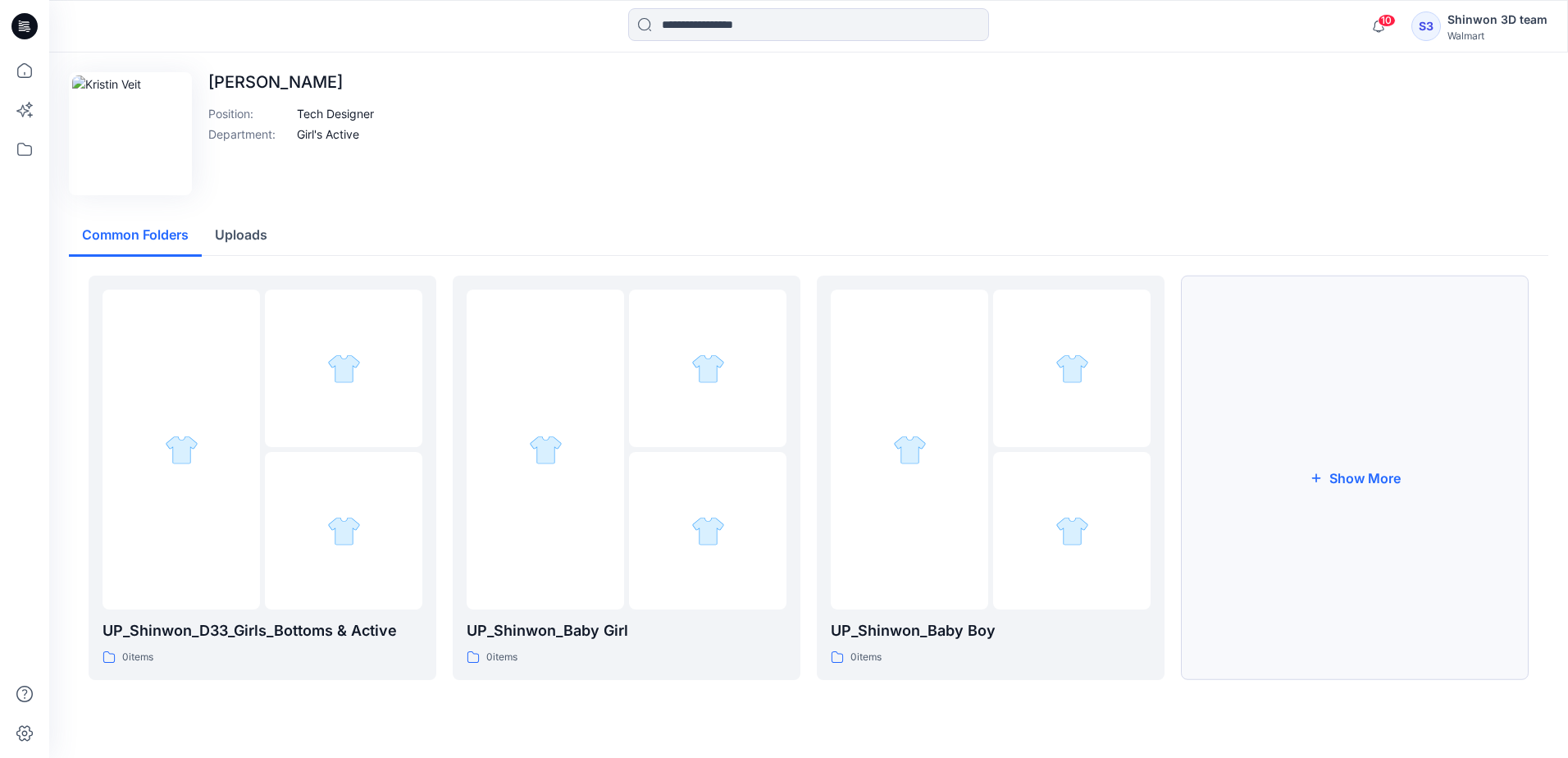
click at [1478, 534] on button "Show More" at bounding box center [1354, 478] width 348 height 405
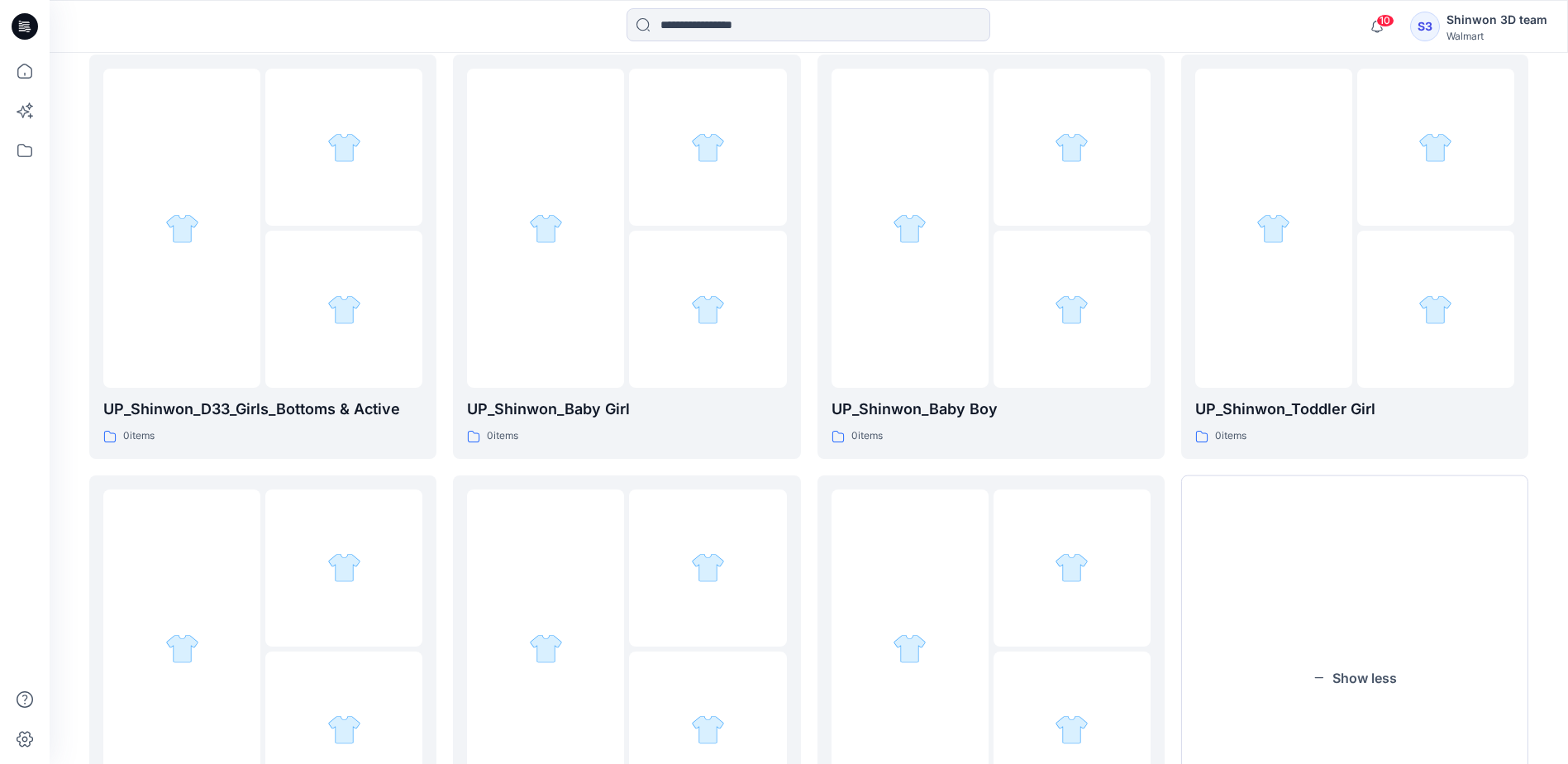
scroll to position [331, 0]
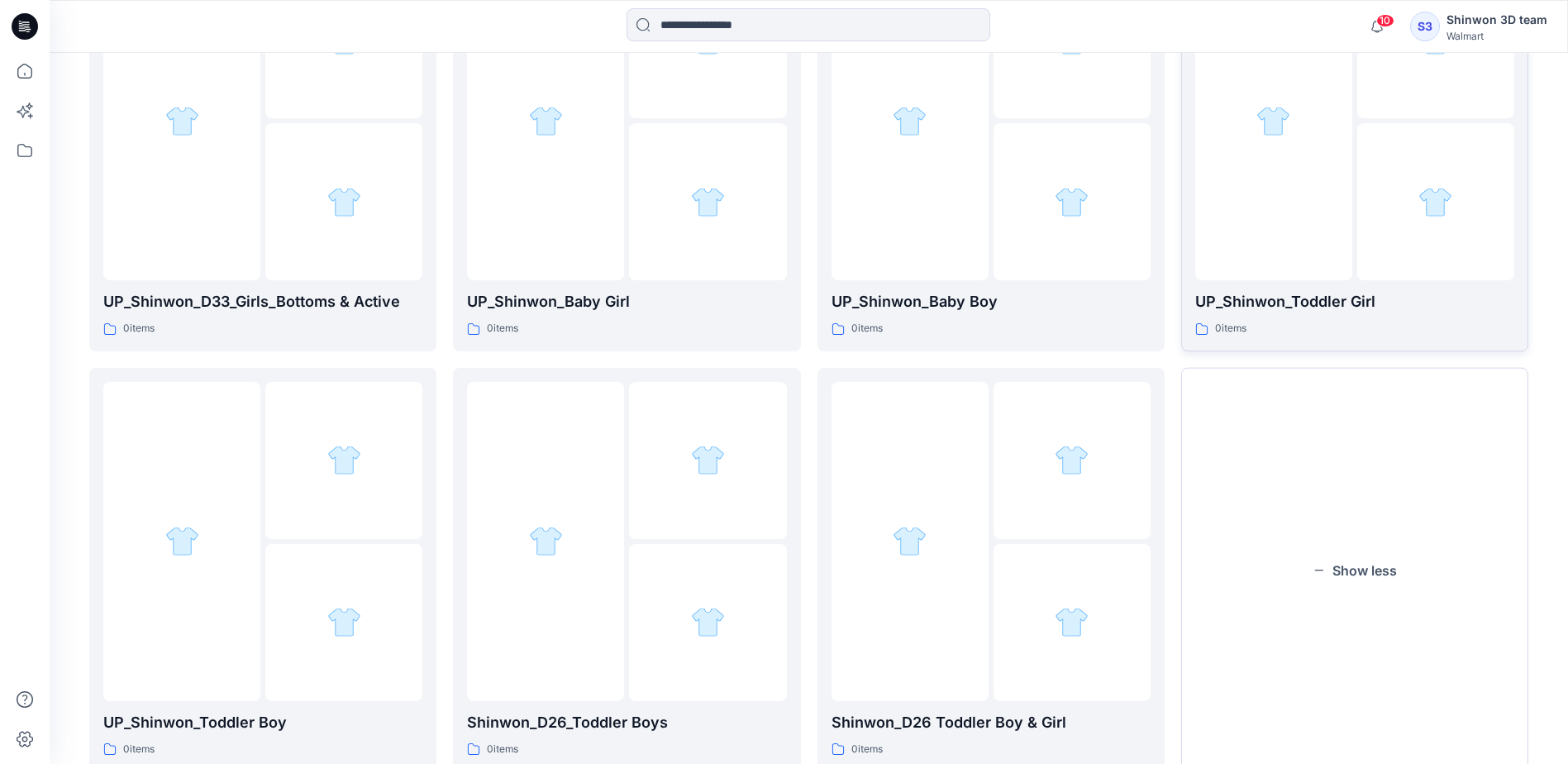
click at [1451, 304] on p "UP_Shinwon_Toddler Girl" at bounding box center [1354, 302] width 319 height 23
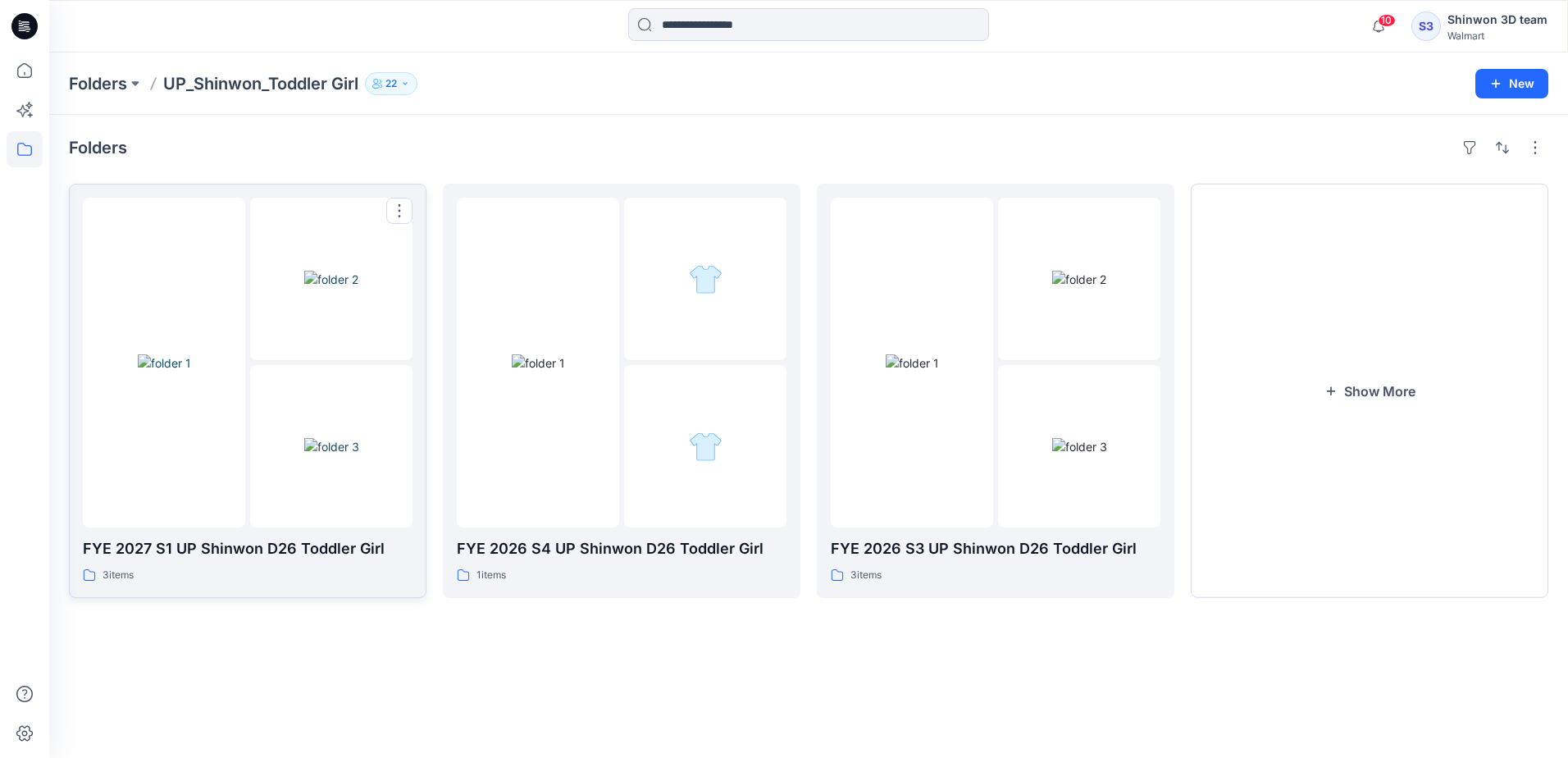
click at [259, 583] on div "3 items" at bounding box center [248, 575] width 329 height 17
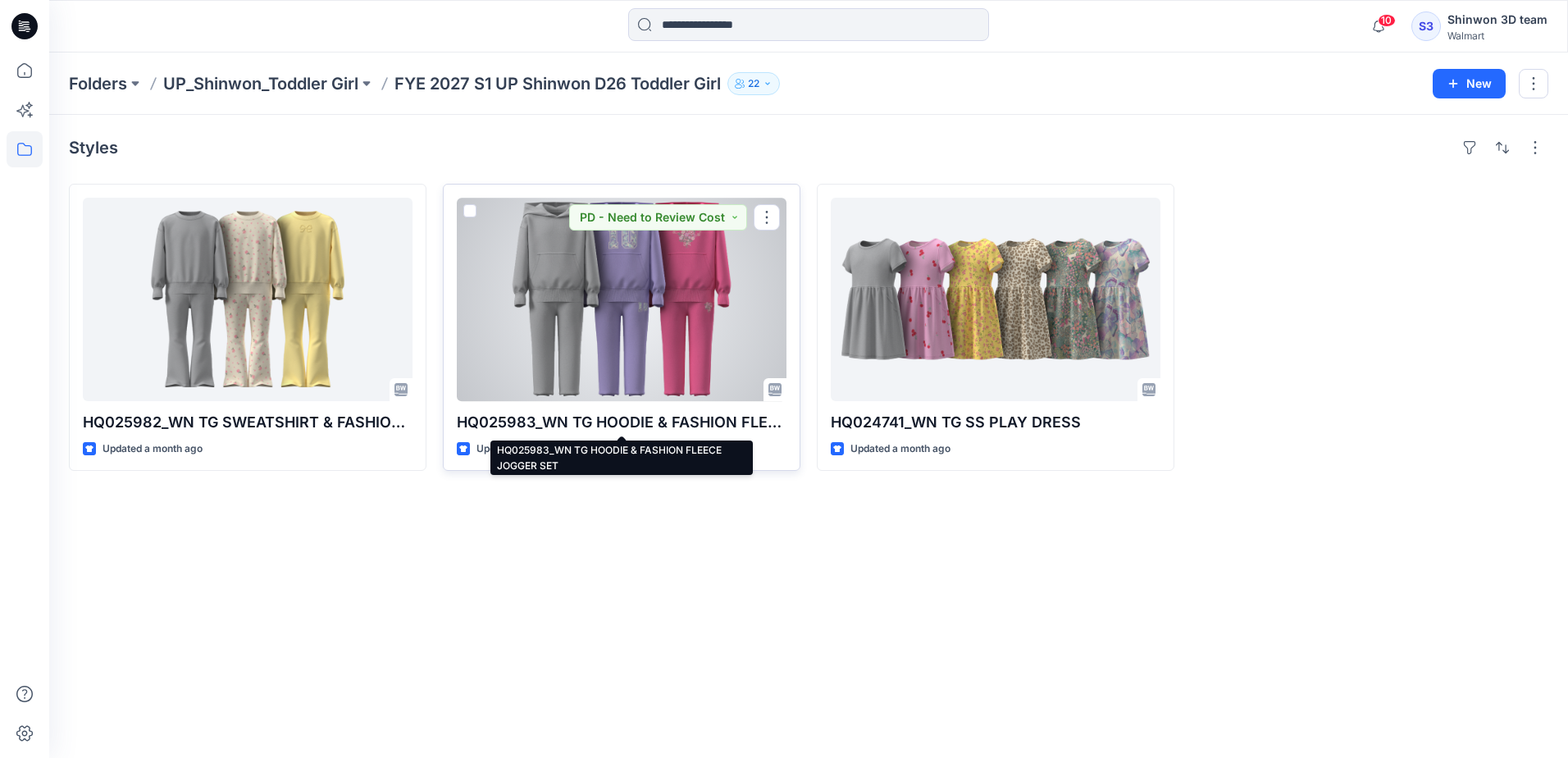
click at [645, 425] on p "HQ025983_WN TG HOODIE & FASHION FLEECE JOGGER SET" at bounding box center [621, 423] width 329 height 23
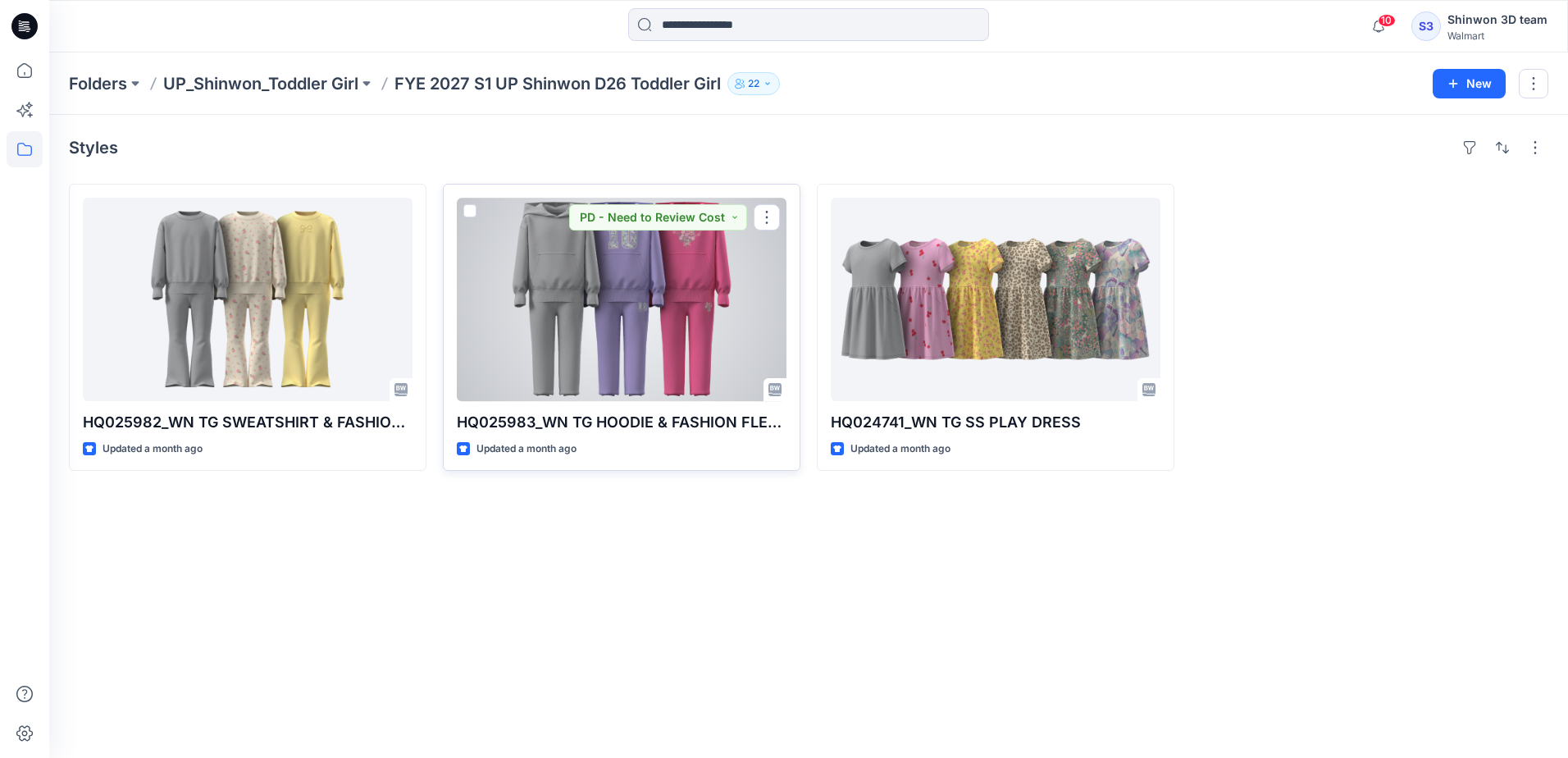
click at [620, 364] on div at bounding box center [621, 299] width 329 height 203
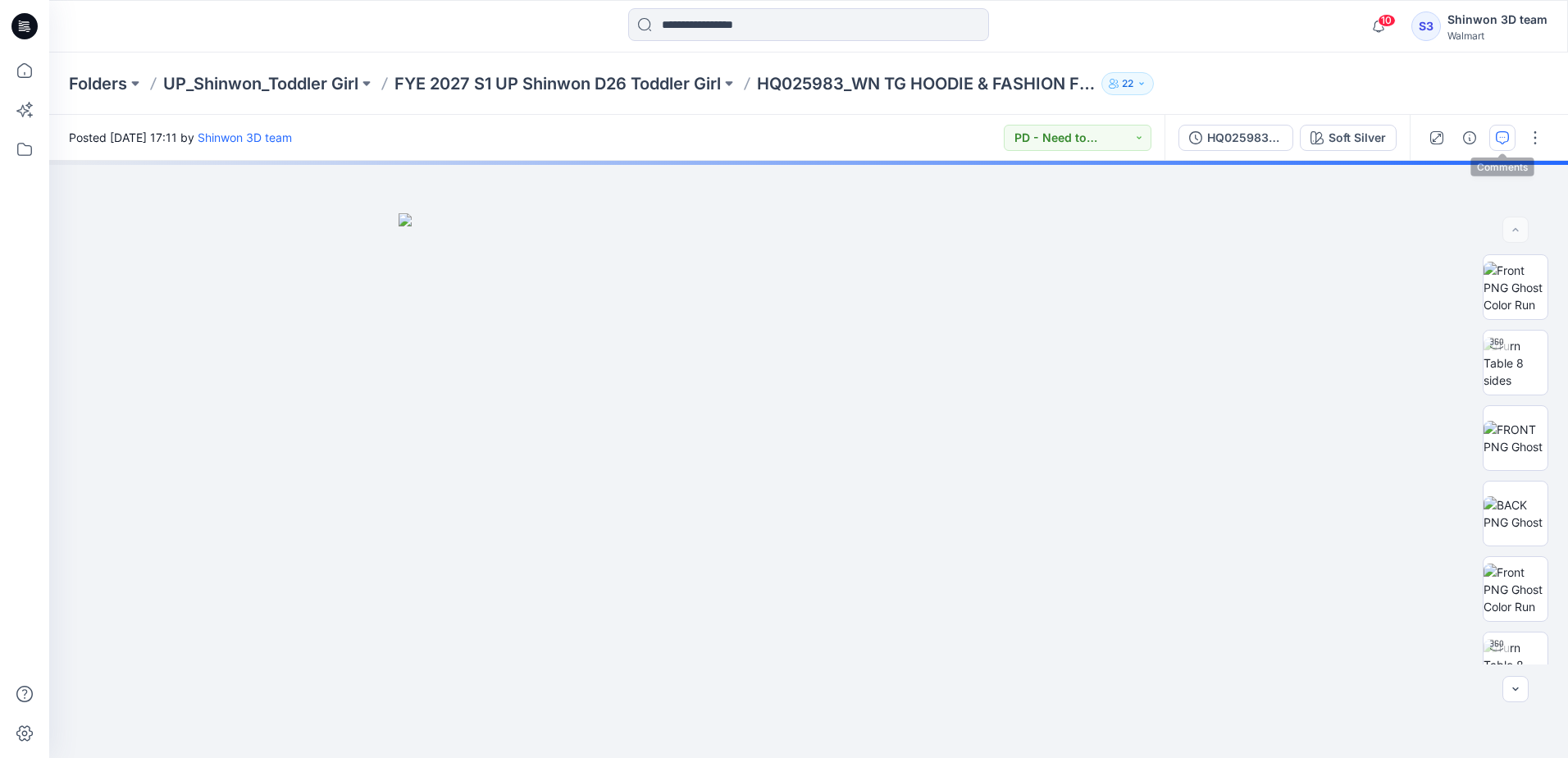
click at [1504, 137] on icon "button" at bounding box center [1503, 138] width 13 height 13
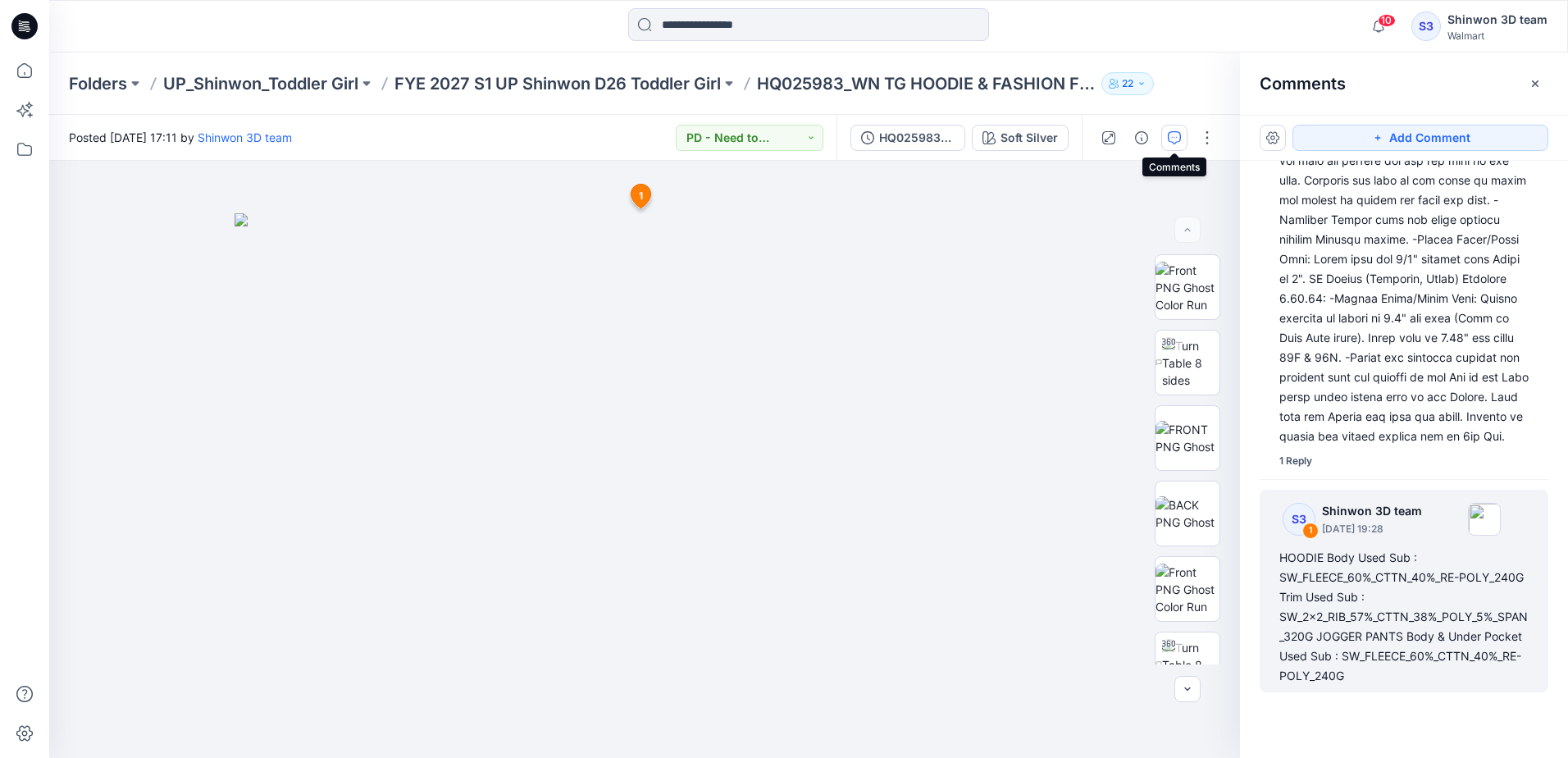
scroll to position [1632, 0]
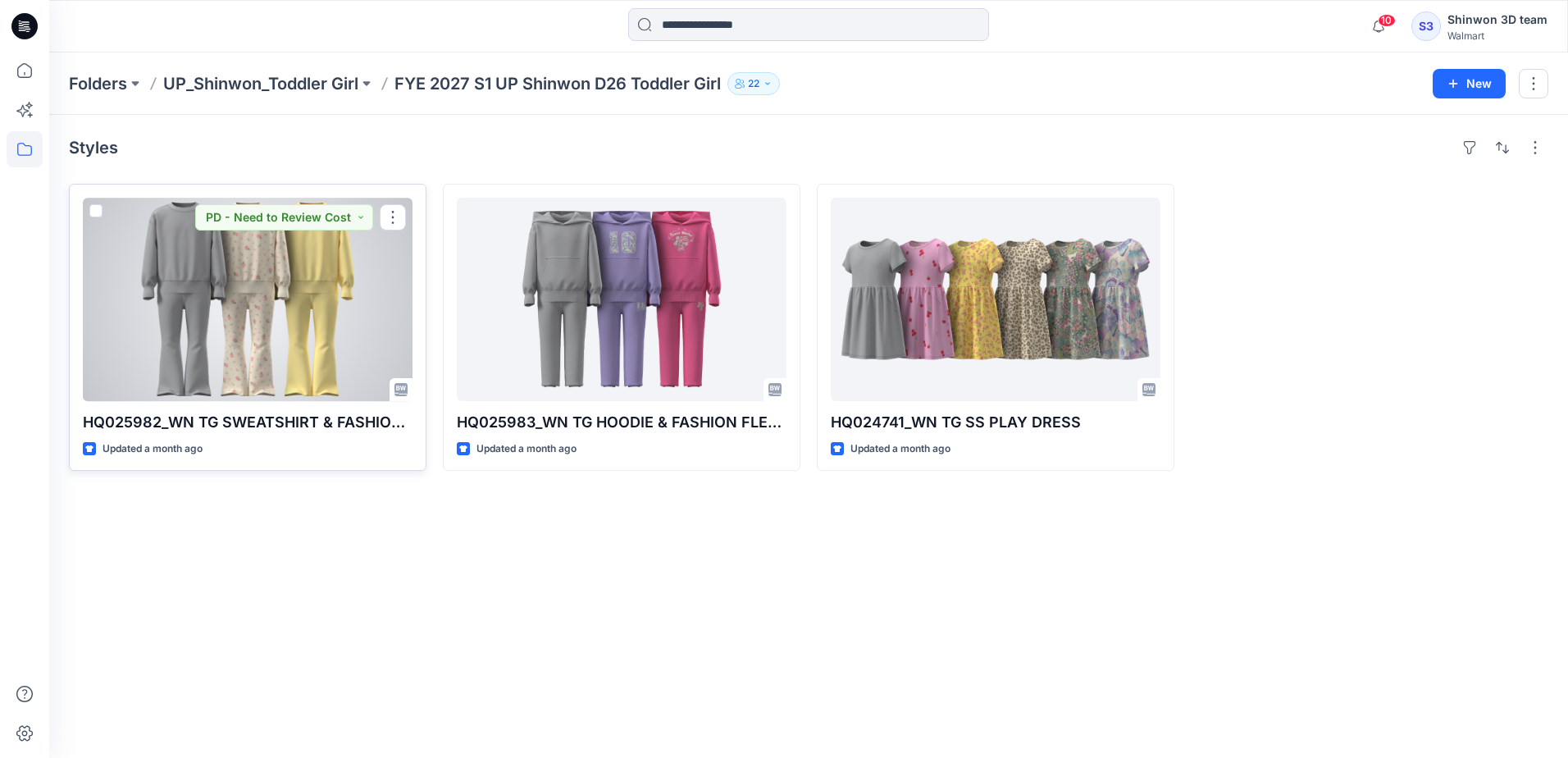
click at [242, 373] on div at bounding box center [248, 299] width 329 height 203
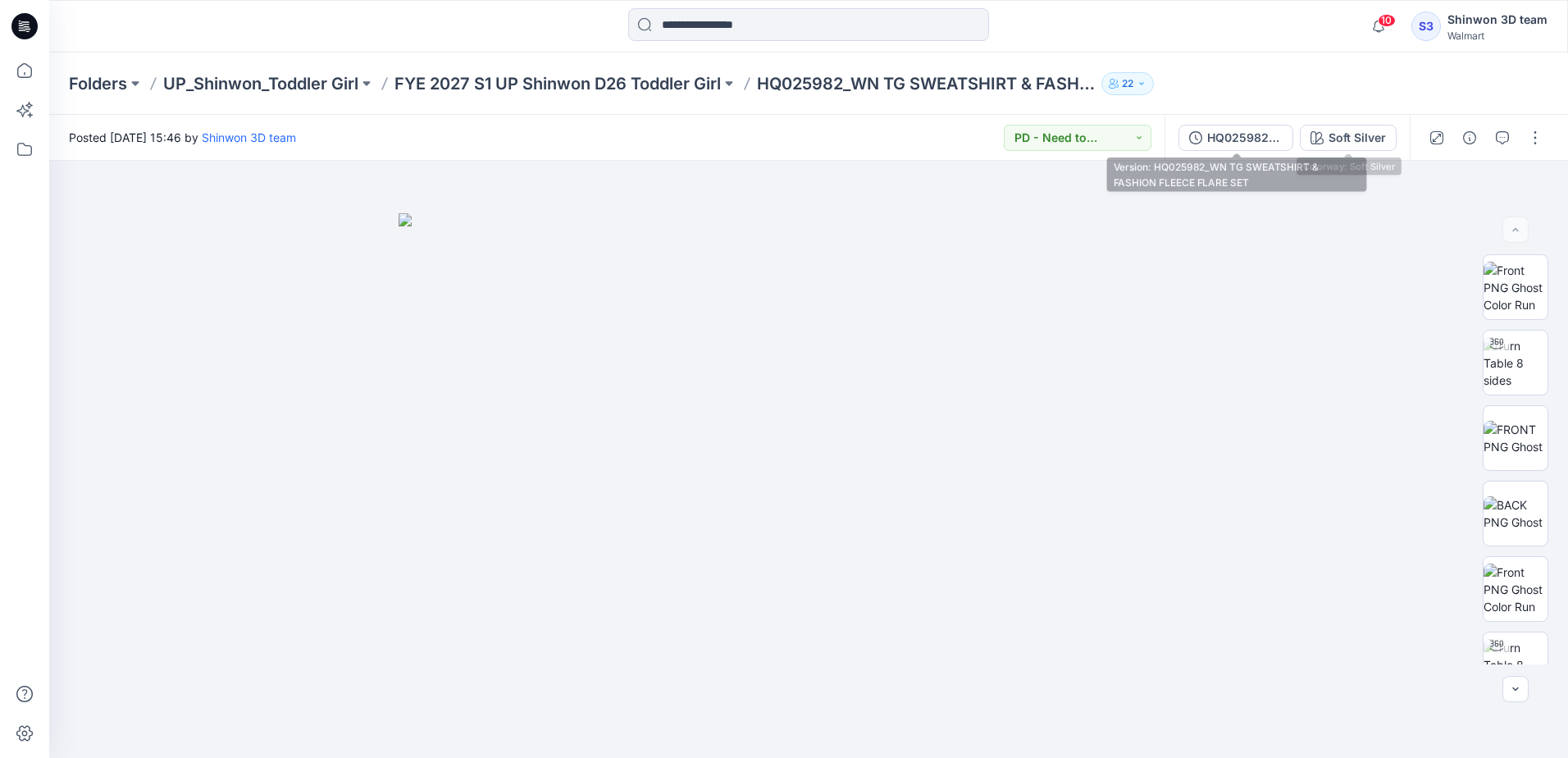
click at [1224, 144] on div "HQ025982_WN TG SWEATSHIRT & FASHION FLEECE FLARE SET" at bounding box center [1245, 138] width 75 height 18
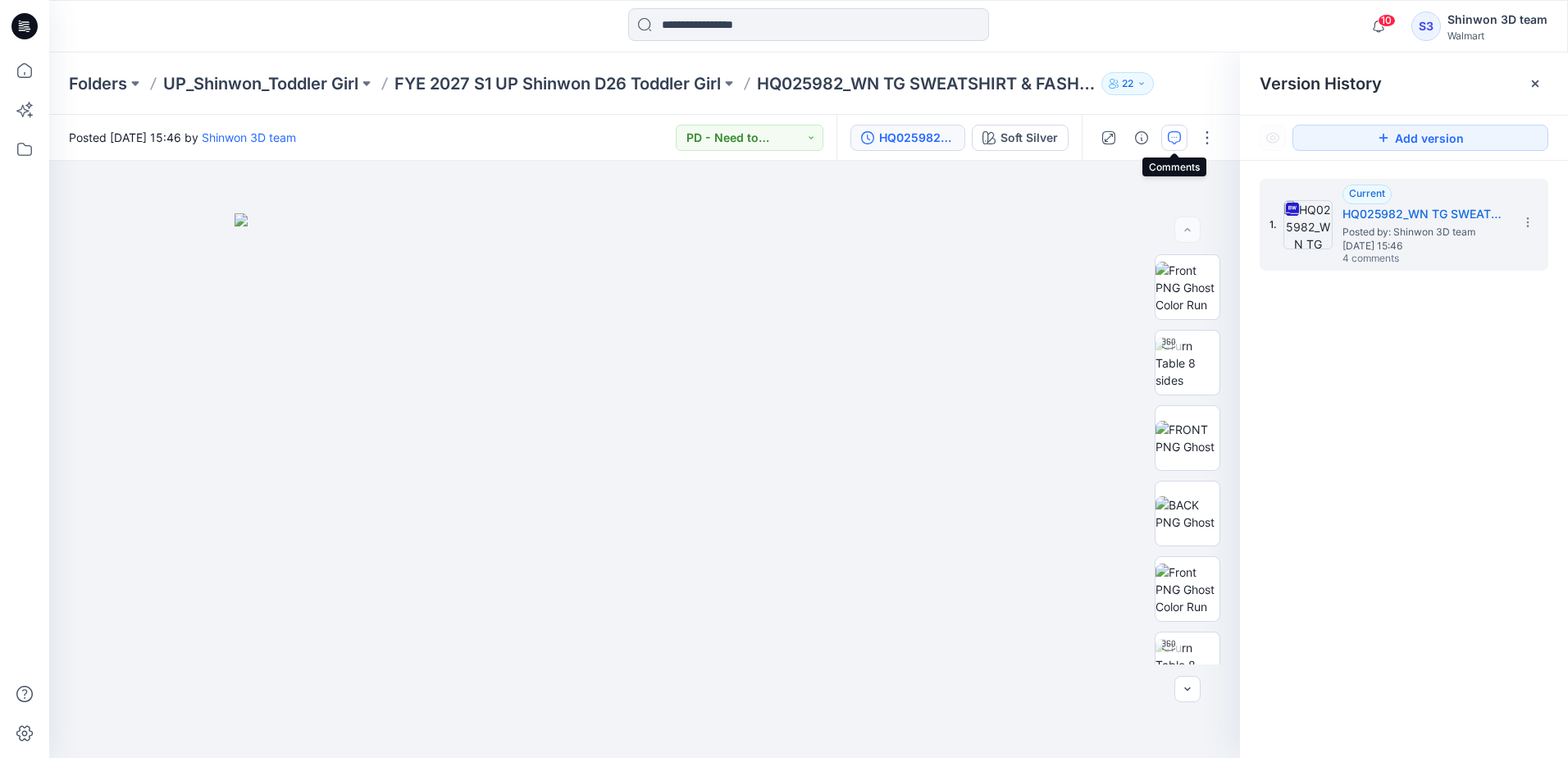
click at [1175, 142] on icon "button" at bounding box center [1175, 138] width 13 height 13
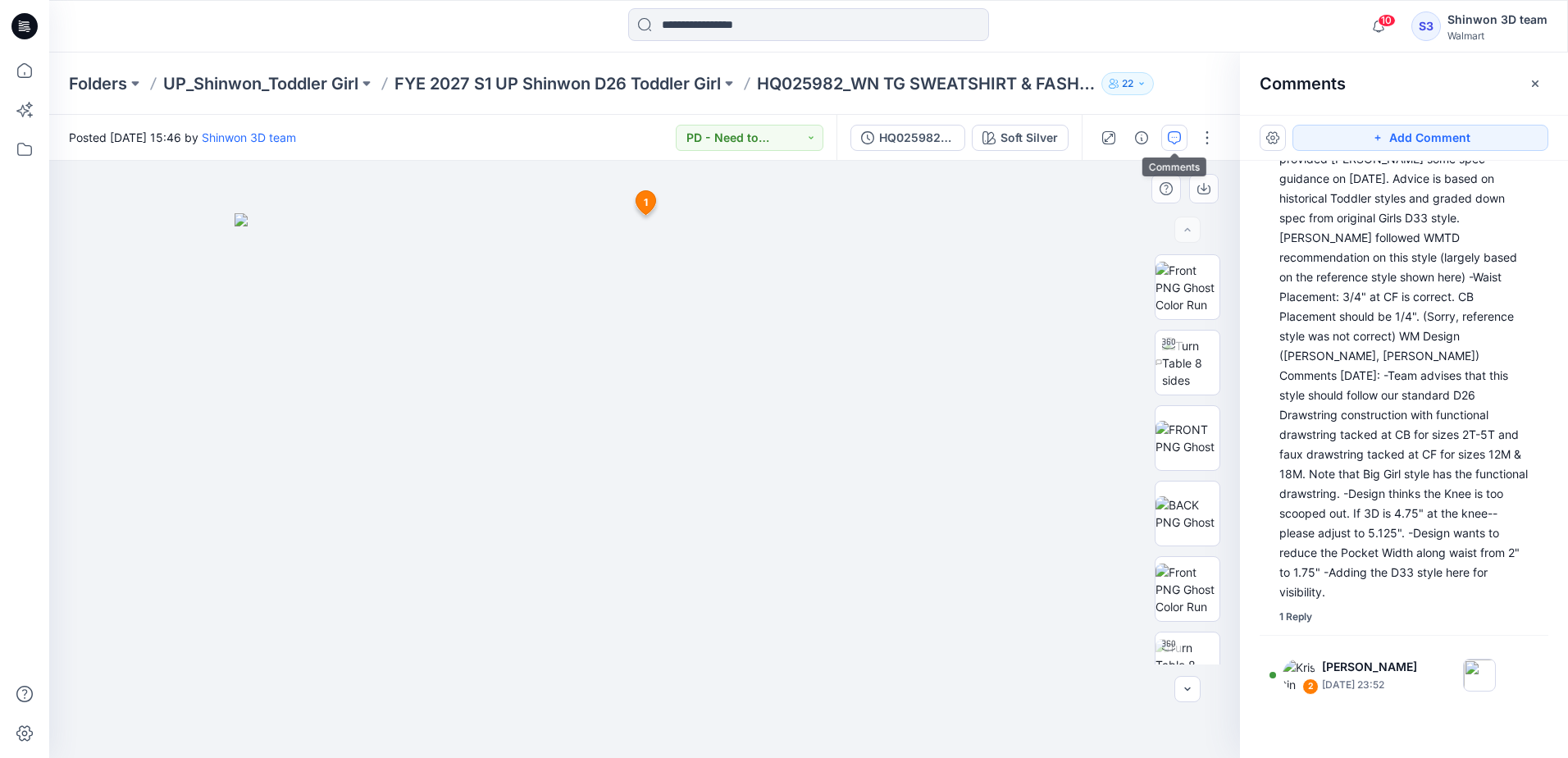
scroll to position [771, 0]
